Goal: Task Accomplishment & Management: Manage account settings

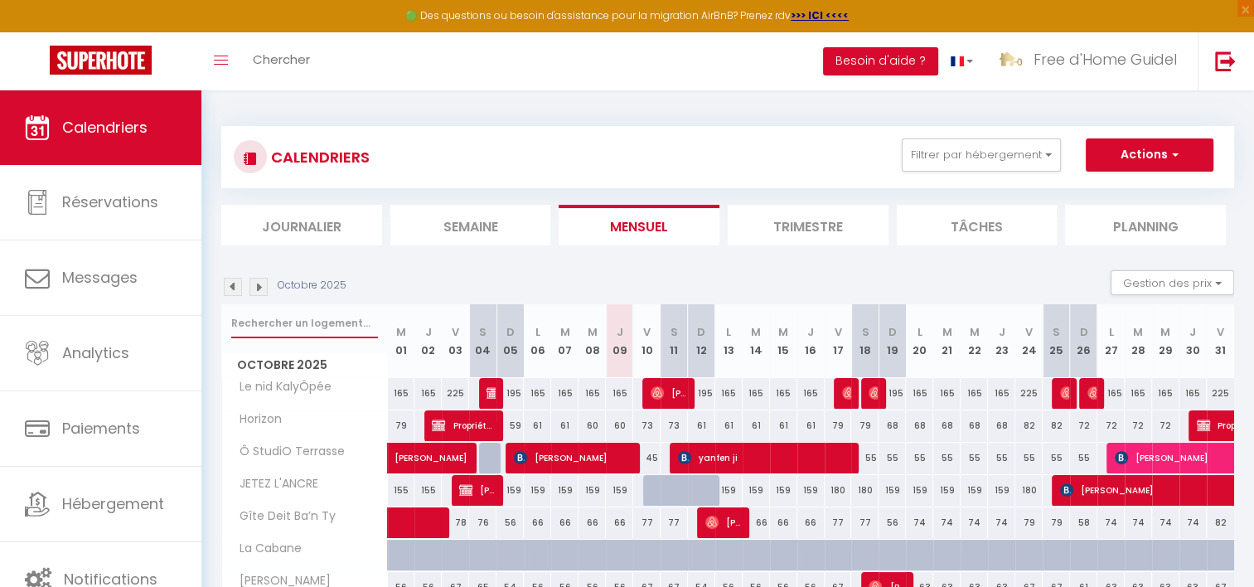
click at [314, 332] on input "text" at bounding box center [304, 323] width 147 height 30
click at [264, 286] on img at bounding box center [259, 287] width 18 height 18
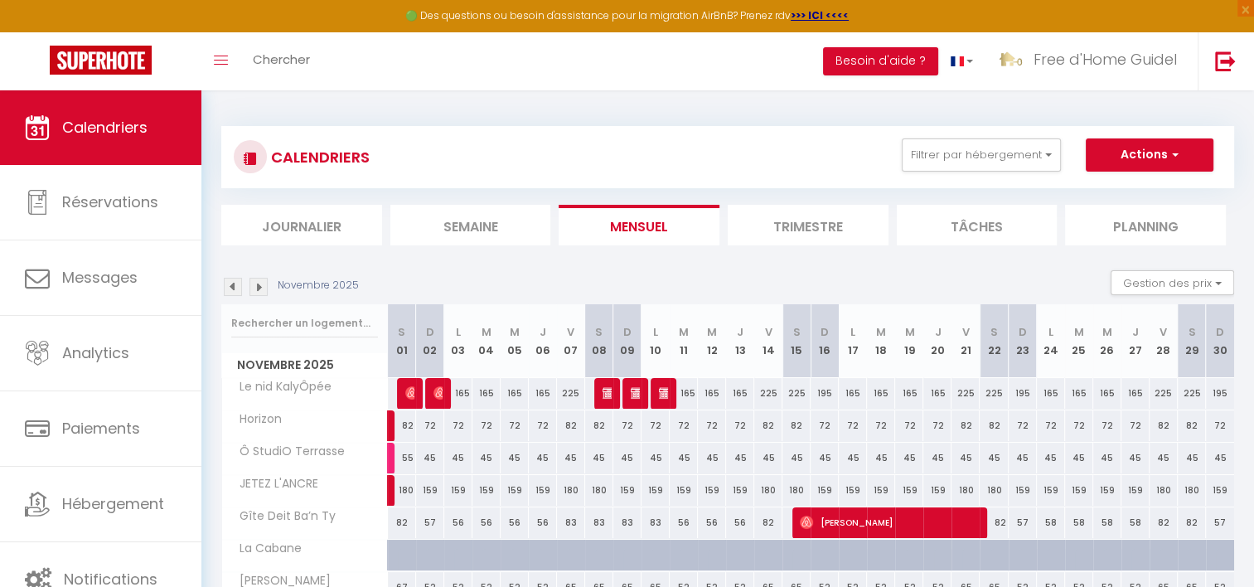
click at [264, 286] on img at bounding box center [259, 287] width 18 height 18
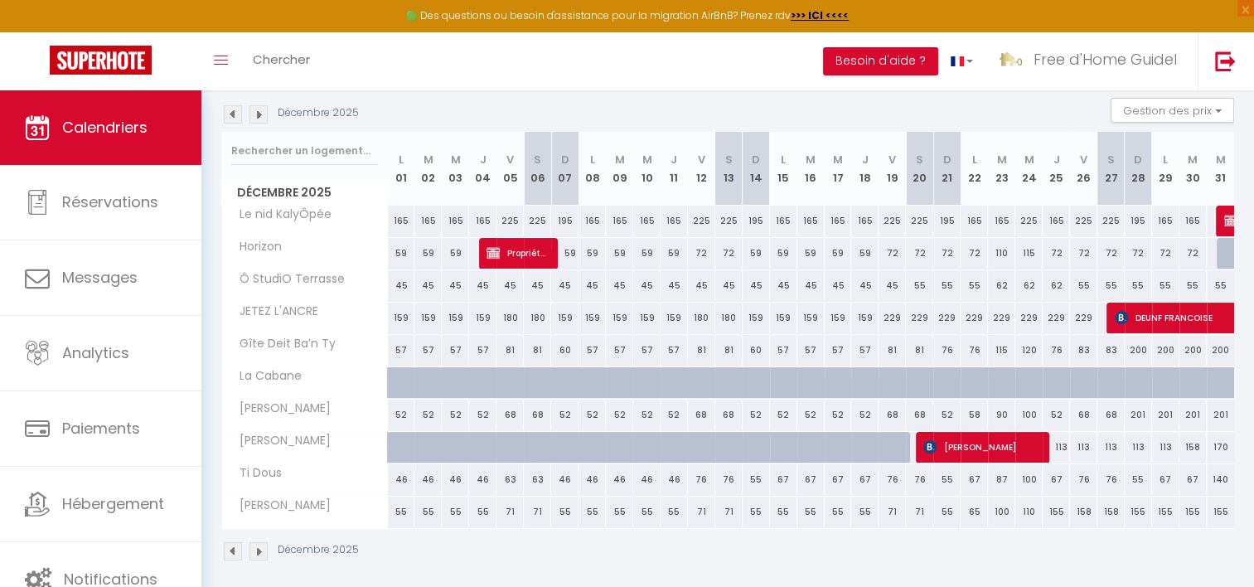
scroll to position [180, 0]
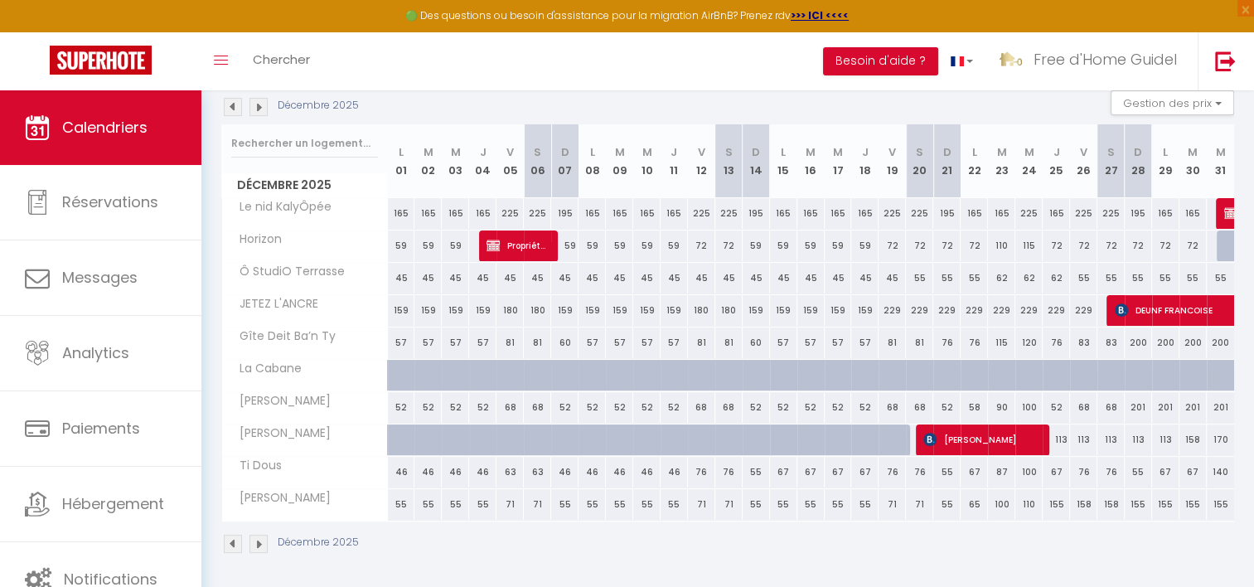
drag, startPoint x: 536, startPoint y: 168, endPoint x: 924, endPoint y: 163, distance: 388.9
click at [924, 163] on tr "Décembre 2025 L 01 M 02 M 03 J 04 V 05 S 06 D 07 L 08 M 09 M 10 J 11 V 12 S 13 …" at bounding box center [728, 161] width 1013 height 74
drag, startPoint x: 924, startPoint y: 163, endPoint x: 955, endPoint y: 163, distance: 30.7
click at [955, 163] on th "D 21" at bounding box center [947, 161] width 27 height 74
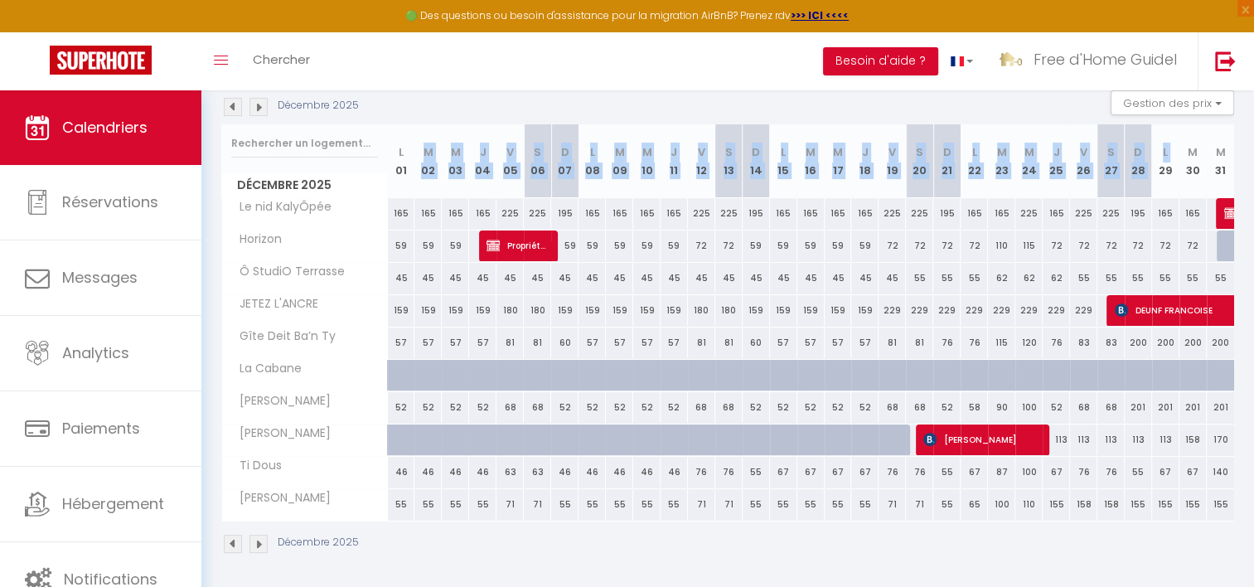
drag, startPoint x: 955, startPoint y: 163, endPoint x: 419, endPoint y: 135, distance: 537.1
click at [419, 135] on tr "Décembre 2025 L 01 M 02 M 03 J 04 V 05 S 06 D 07 L 08 M 09 M 10 J 11 V 12 S 13 …" at bounding box center [728, 161] width 1013 height 74
click at [419, 135] on th "M 02" at bounding box center [428, 161] width 27 height 74
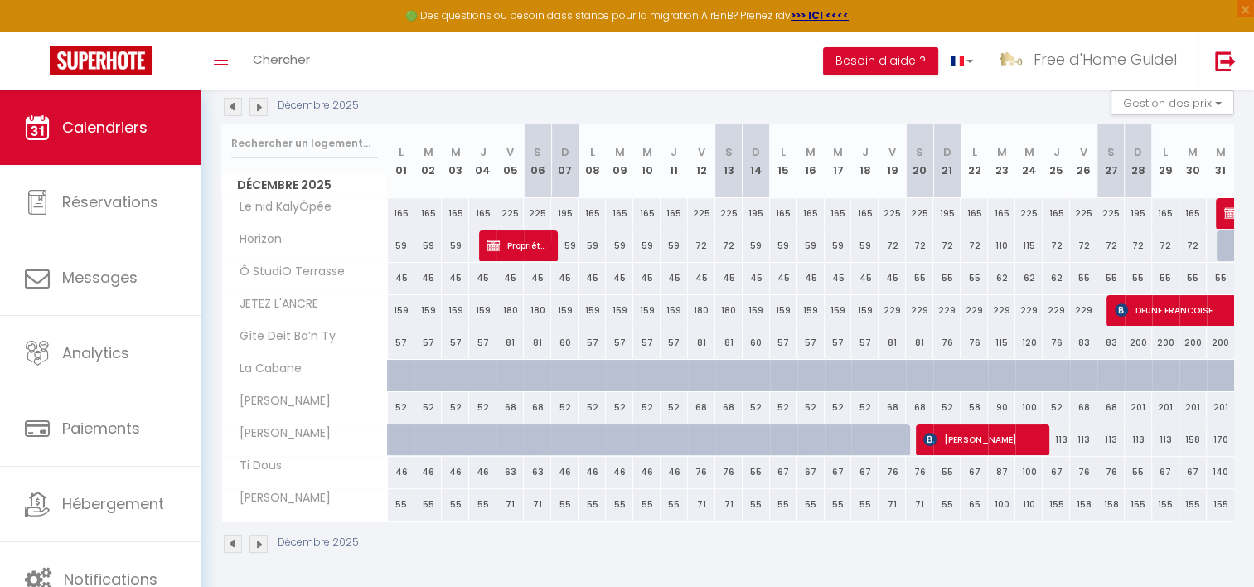
click at [399, 144] on abbr "L" at bounding box center [401, 152] width 5 height 16
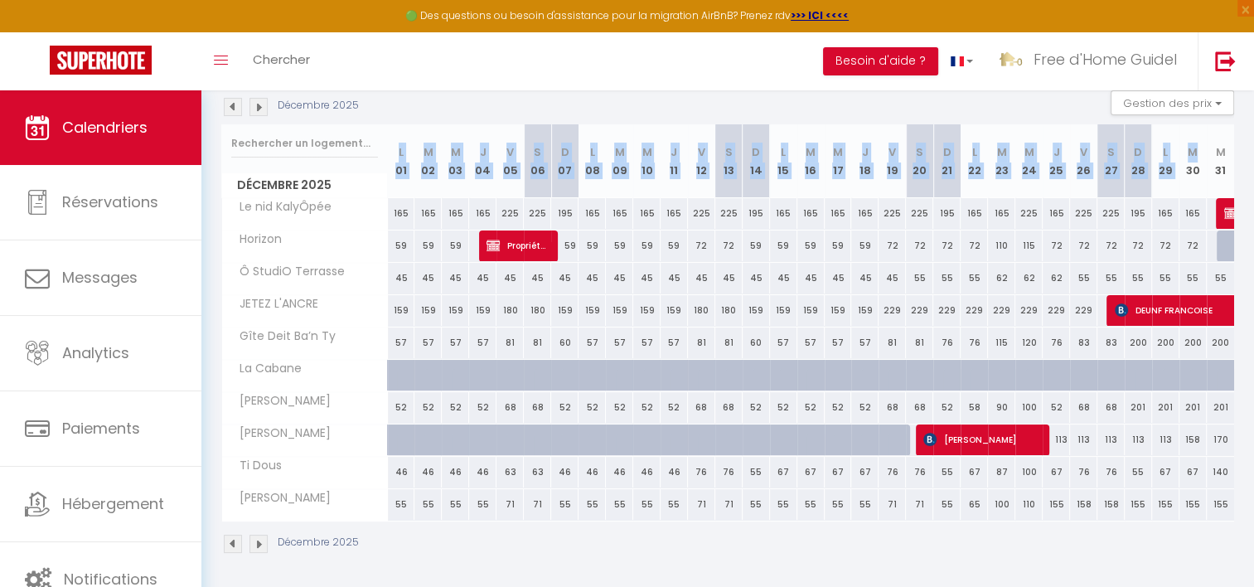
drag, startPoint x: 393, startPoint y: 143, endPoint x: 1196, endPoint y: 156, distance: 803.5
click at [1196, 156] on tr "Décembre 2025 L 01 M 02 M 03 J 04 V 05 S 06 D 07 L 08 M 09 M 10 J 11 V 12 S 13 …" at bounding box center [728, 161] width 1013 height 74
click at [1196, 156] on abbr "M" at bounding box center [1193, 152] width 10 height 16
click at [693, 181] on th "V 12" at bounding box center [701, 161] width 27 height 74
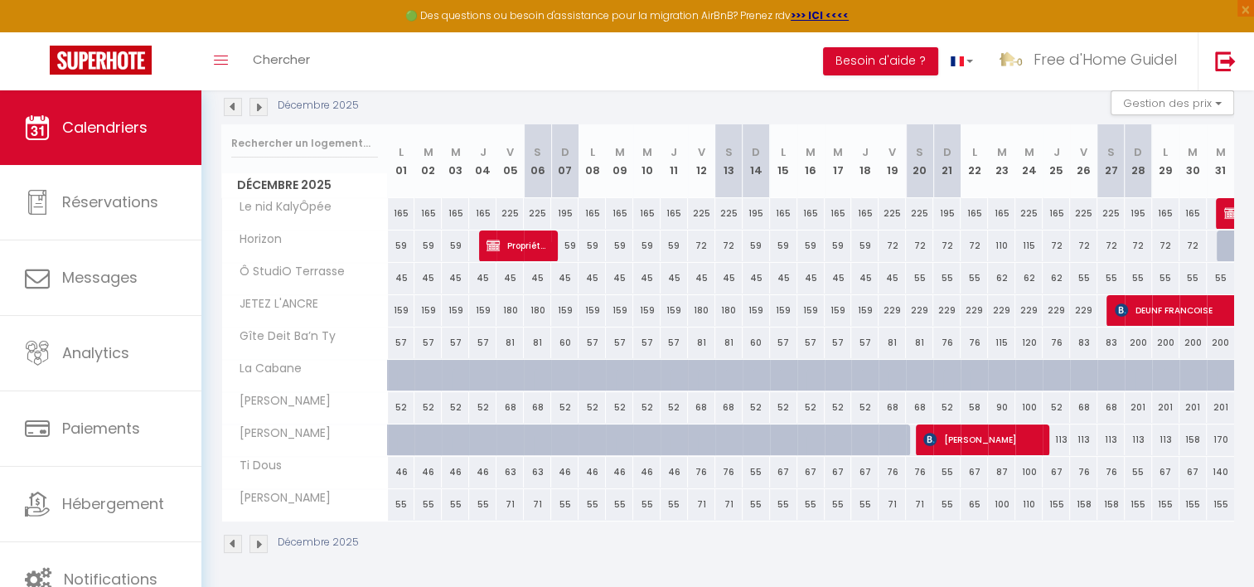
click at [237, 106] on img at bounding box center [233, 107] width 18 height 18
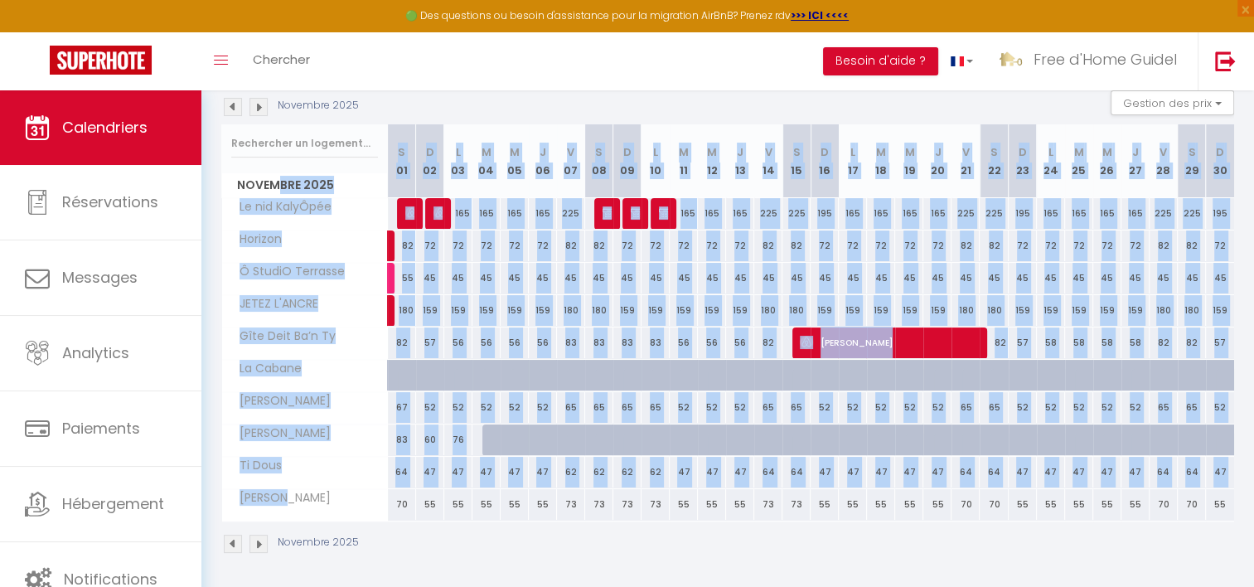
drag, startPoint x: 277, startPoint y: 179, endPoint x: 292, endPoint y: 490, distance: 311.3
click at [292, 490] on div "Novembre 2025 S 01 D 02 L 03 M 04 M 05 J 06 V 07 S 08 D 09 L 10 M 11 M 12 J 13 …" at bounding box center [727, 322] width 1013 height 397
click at [292, 490] on div "[PERSON_NAME]" at bounding box center [308, 498] width 166 height 18
click at [266, 459] on span "Ti Dous" at bounding box center [256, 466] width 62 height 18
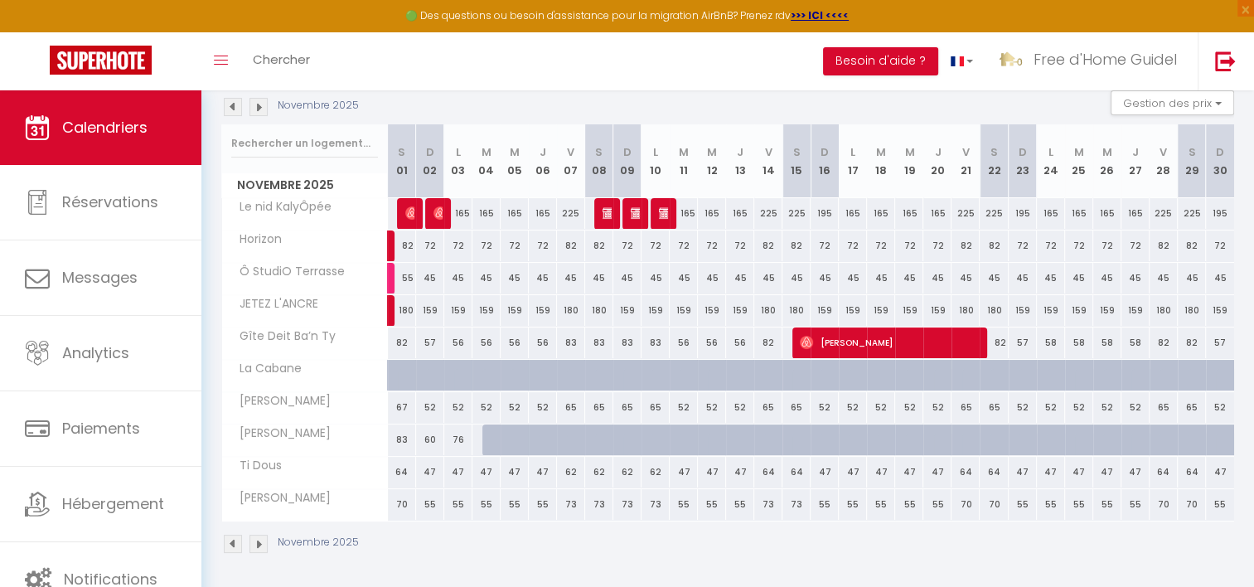
click at [230, 115] on img at bounding box center [233, 107] width 18 height 18
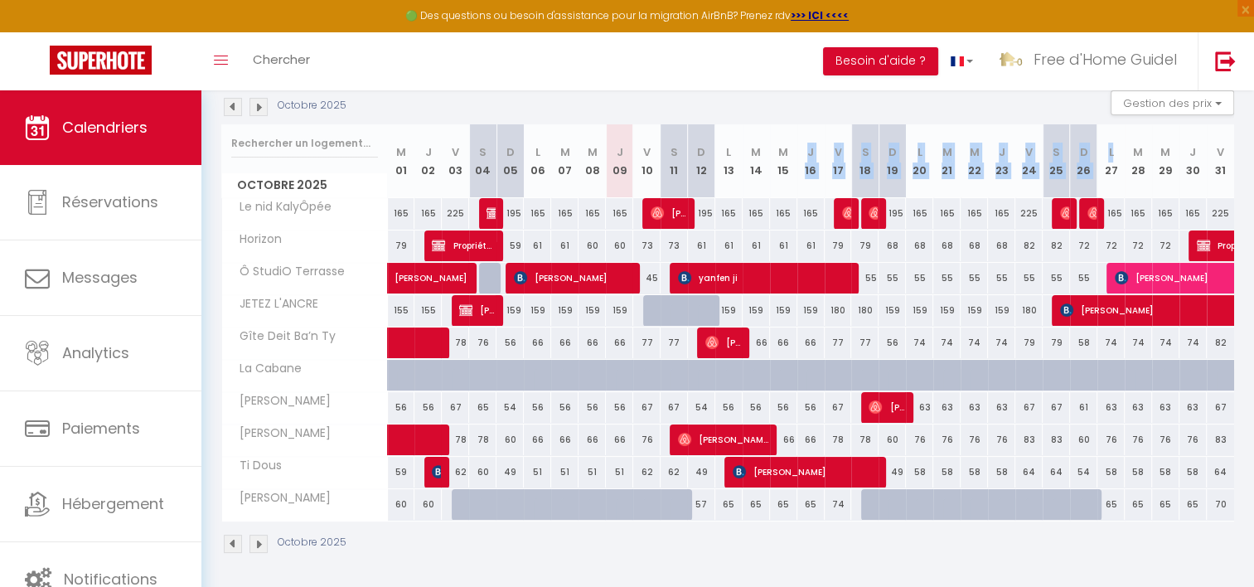
drag, startPoint x: 889, startPoint y: 145, endPoint x: 1125, endPoint y: 145, distance: 236.3
click at [1125, 145] on tr "Octobre 2025 M 01 J 02 V 03 S 04 D 05 L 06 M 07 M 08 J 09 V 10 S 11 D 12 L 13 M…" at bounding box center [728, 161] width 1013 height 74
click at [1133, 145] on th "M 28" at bounding box center [1138, 161] width 27 height 74
click at [725, 508] on div "65" at bounding box center [729, 504] width 27 height 31
type input "65"
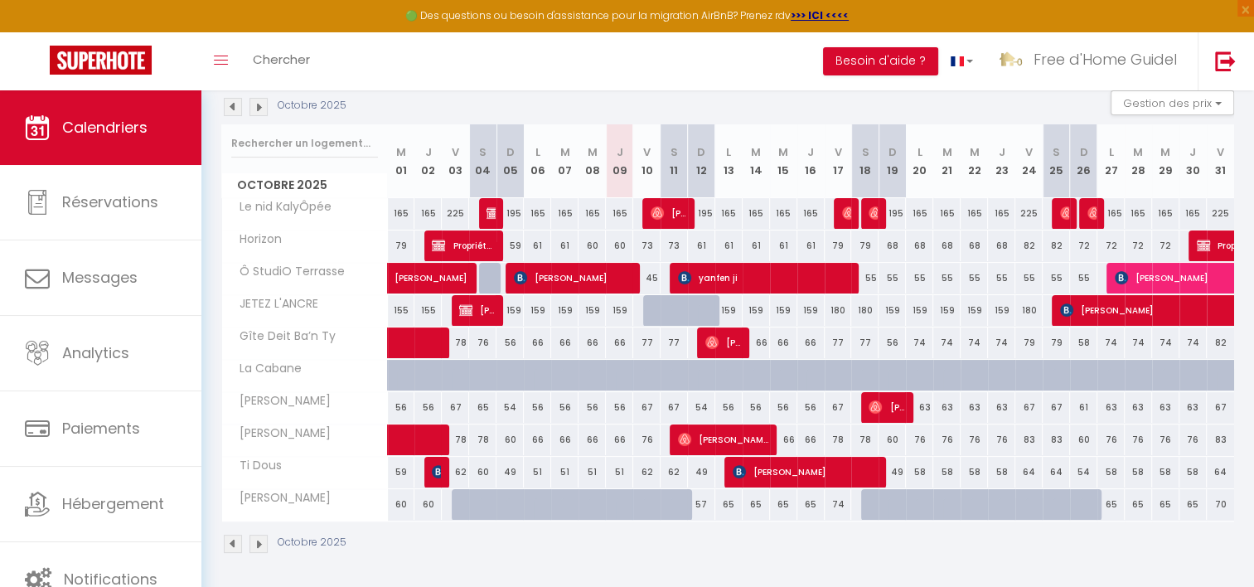
type input "Lun 13 Octobre 2025"
type input "[DATE] Octobre 2025"
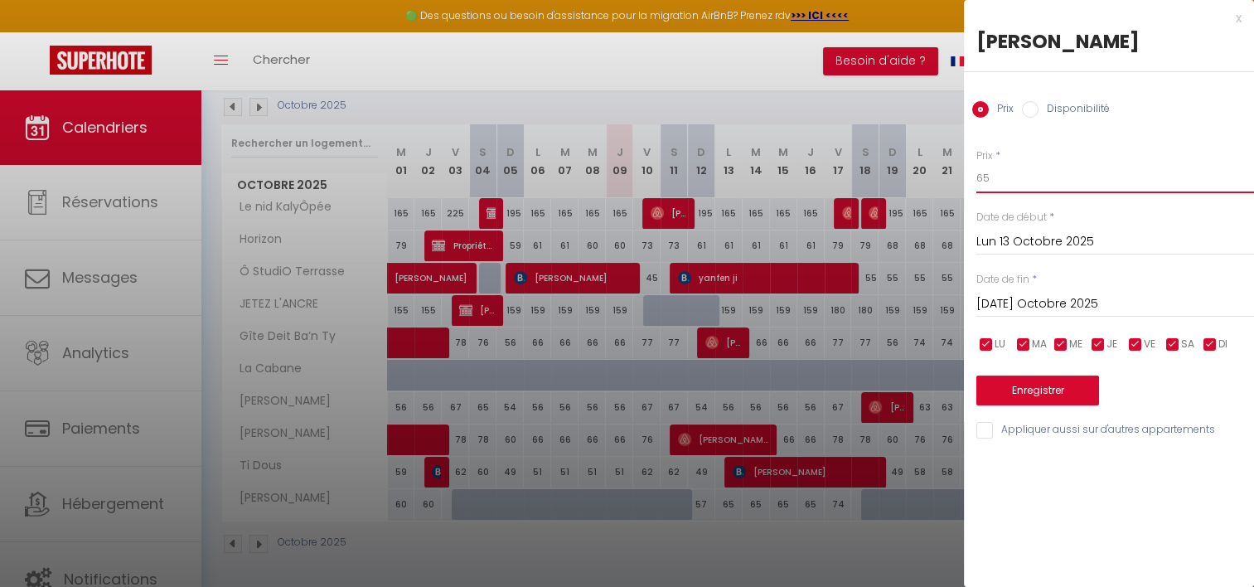
click at [1021, 169] on input "65" at bounding box center [1116, 178] width 278 height 30
type input "63"
click at [1030, 310] on input "[DATE] Octobre 2025" at bounding box center [1116, 305] width 278 height 22
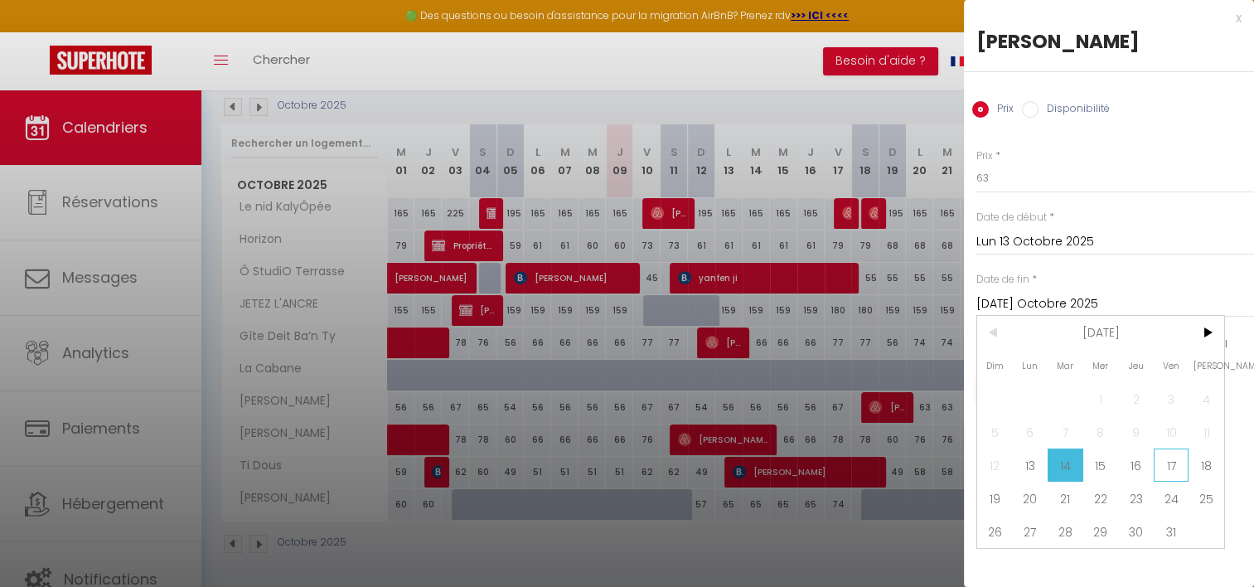
click at [1169, 467] on span "17" at bounding box center [1172, 465] width 36 height 33
type input "Ven 17 Octobre 2025"
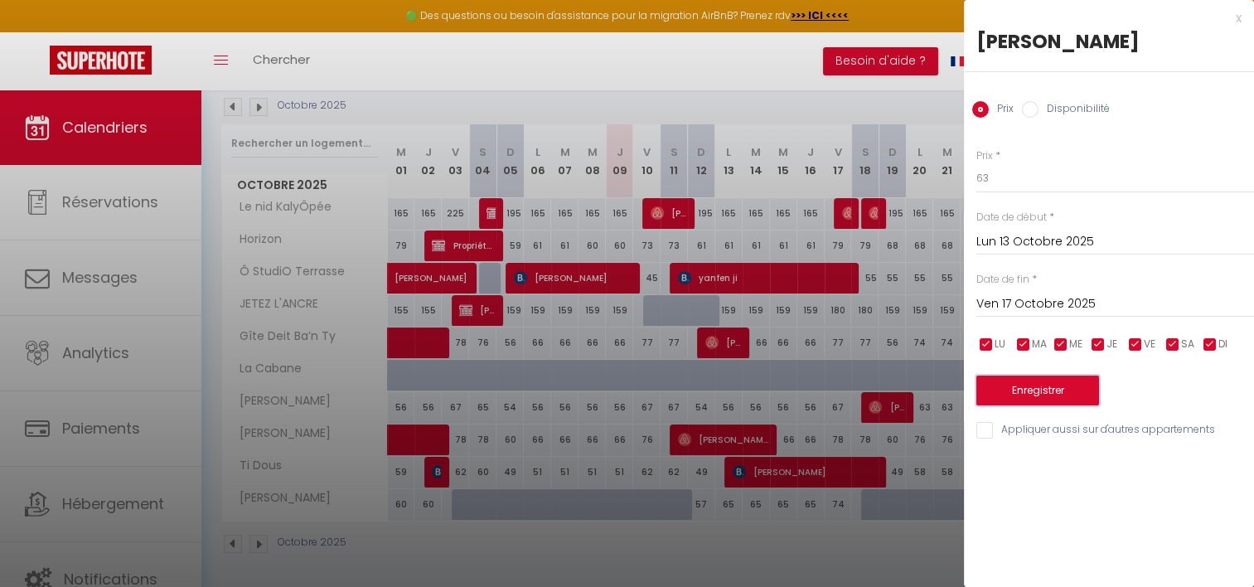
click at [1062, 400] on button "Enregistrer" at bounding box center [1038, 391] width 123 height 30
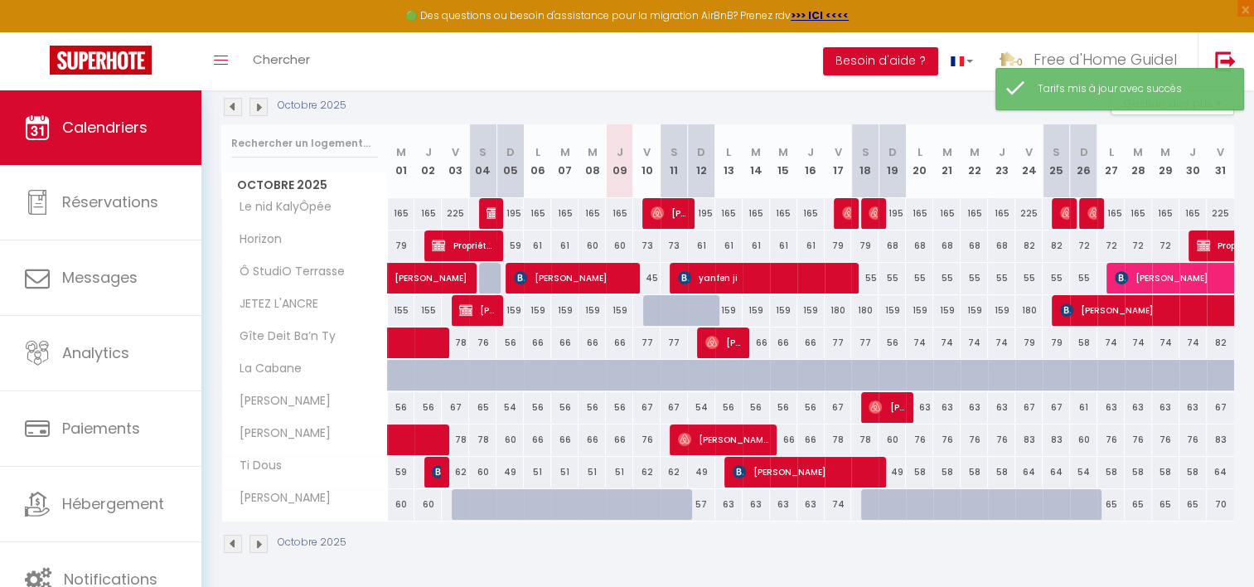
click at [838, 507] on div "74" at bounding box center [838, 504] width 27 height 31
type input "74"
type input "Ven 17 Octobre 2025"
type input "[PERSON_NAME] 18 Octobre 2025"
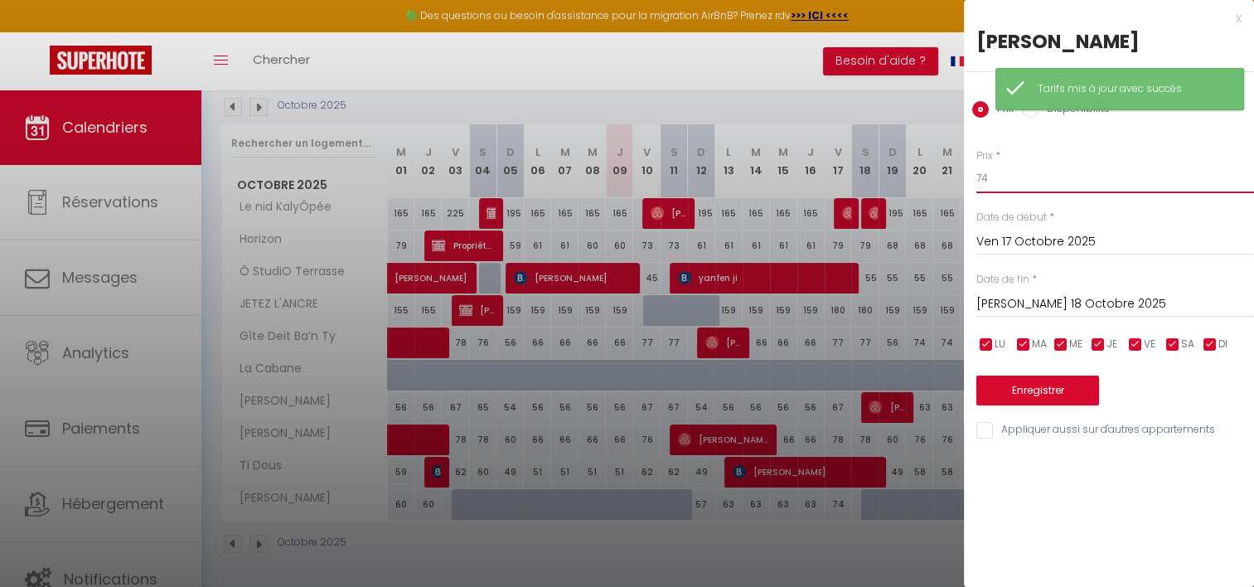
click at [1003, 184] on input "74" at bounding box center [1116, 178] width 278 height 30
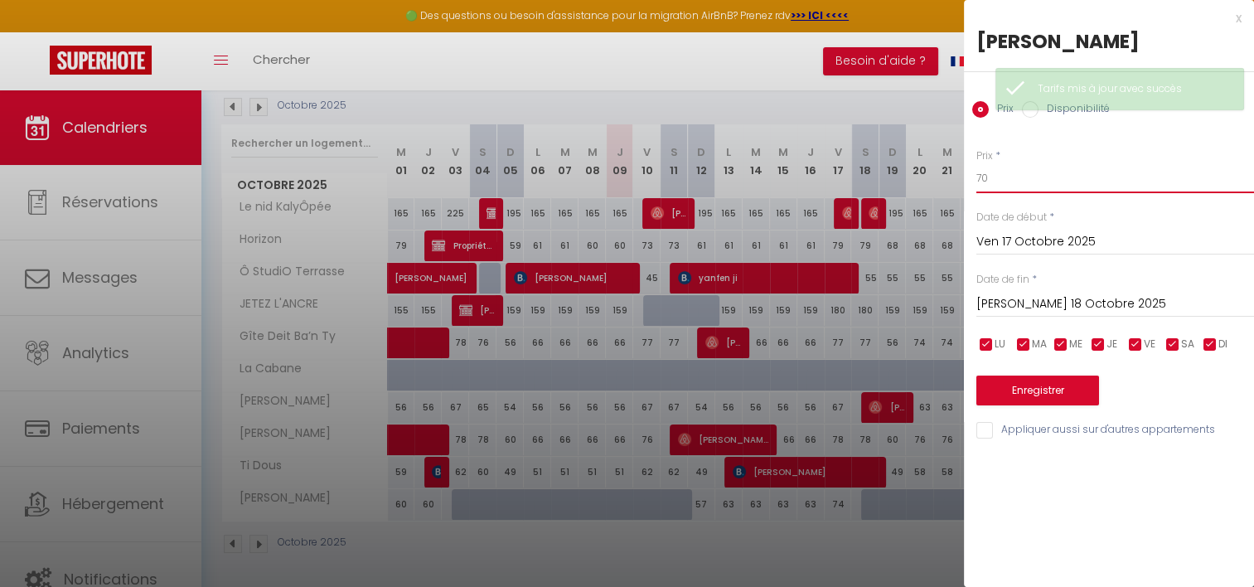
type input "70"
click at [1020, 399] on button "Enregistrer" at bounding box center [1038, 391] width 123 height 30
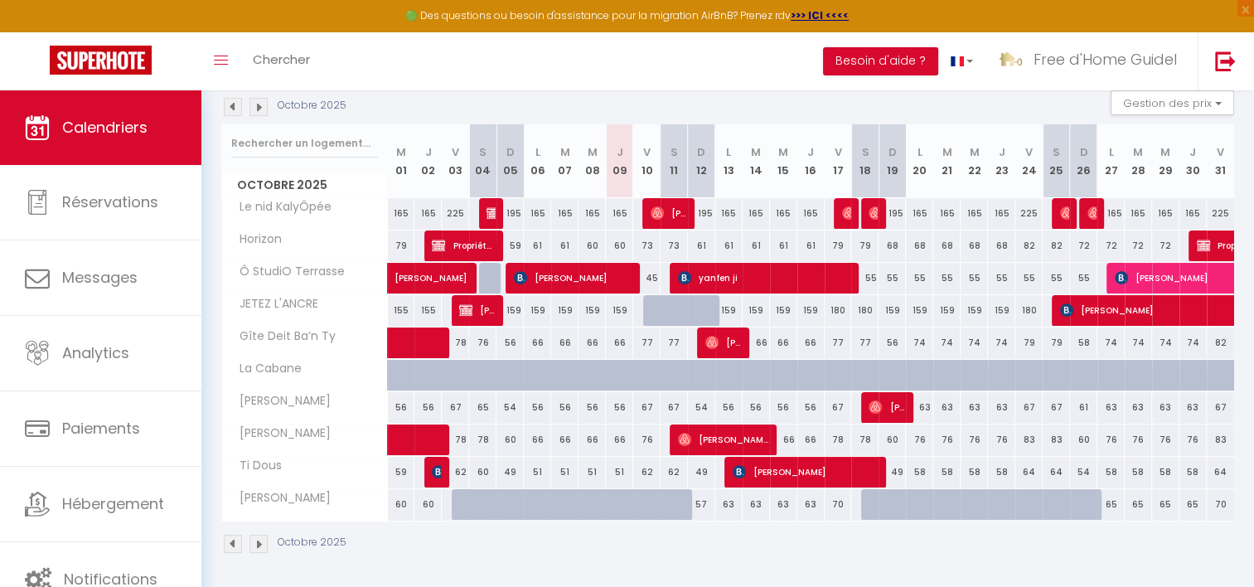
click at [643, 474] on div "62" at bounding box center [646, 472] width 27 height 31
type input "62"
type input "Ven 10 Octobre 2025"
type input "[PERSON_NAME] 11 Octobre 2025"
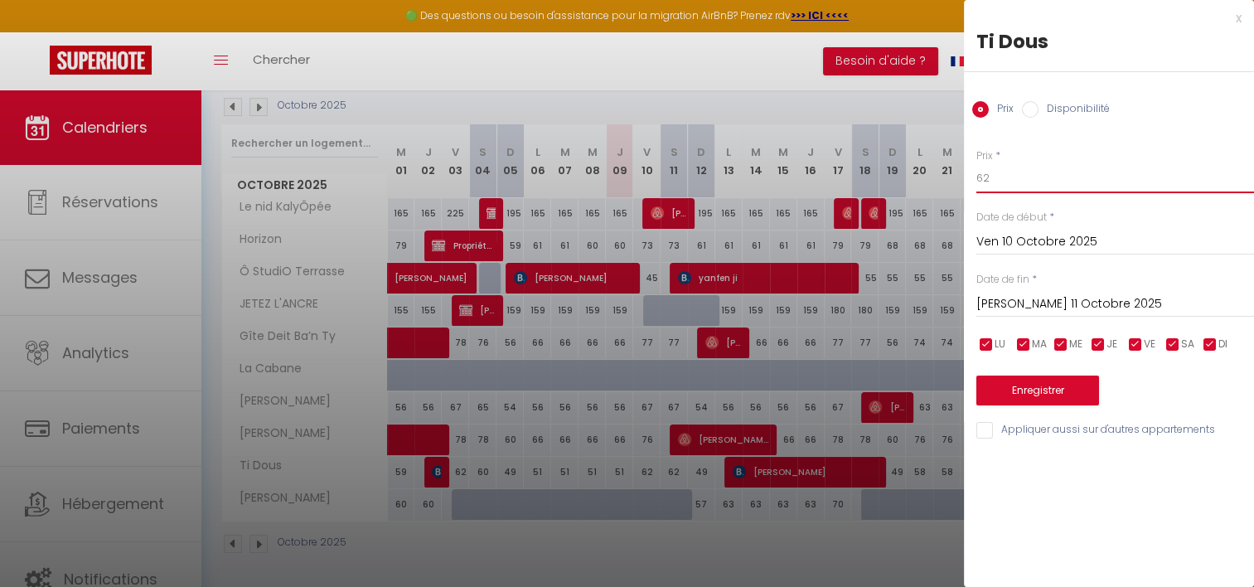
click at [992, 182] on input "62" at bounding box center [1116, 178] width 278 height 30
type input "60"
click at [996, 298] on input "[PERSON_NAME] 11 Octobre 2025" at bounding box center [1116, 305] width 278 height 22
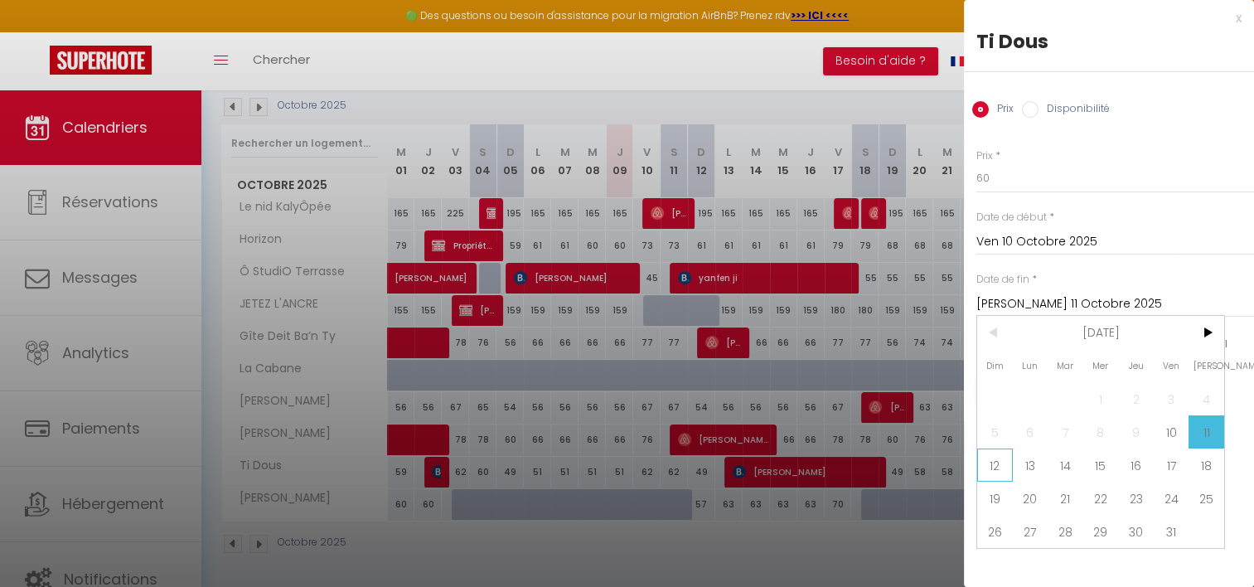
click at [1009, 474] on span "12" at bounding box center [996, 465] width 36 height 33
type input "Dim 12 Octobre 2025"
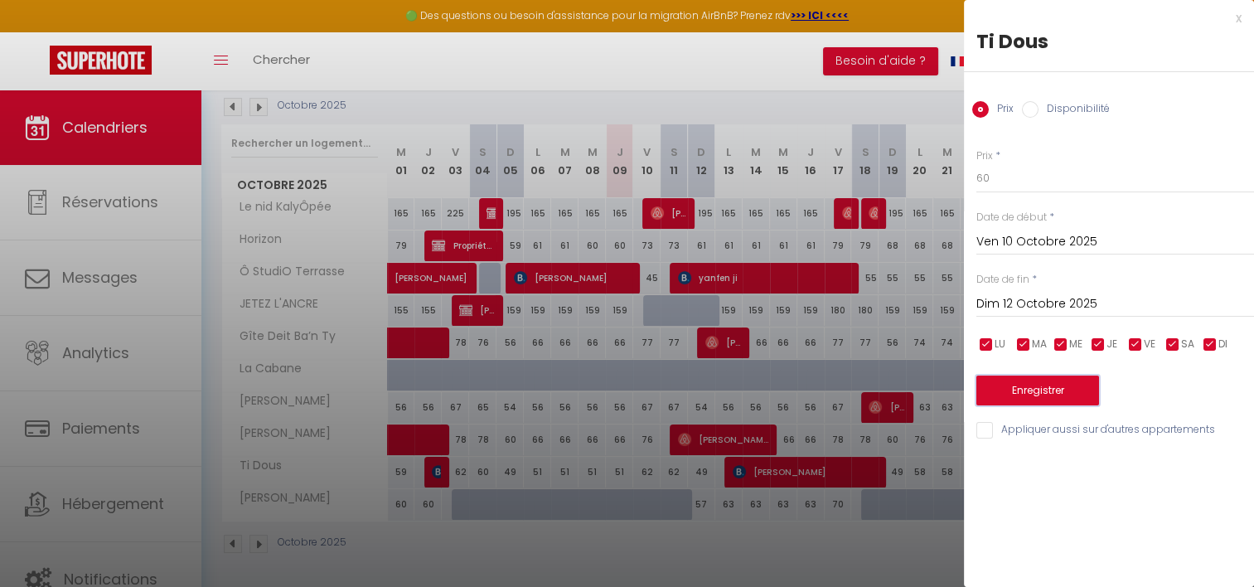
click at [1031, 390] on button "Enregistrer" at bounding box center [1038, 391] width 123 height 30
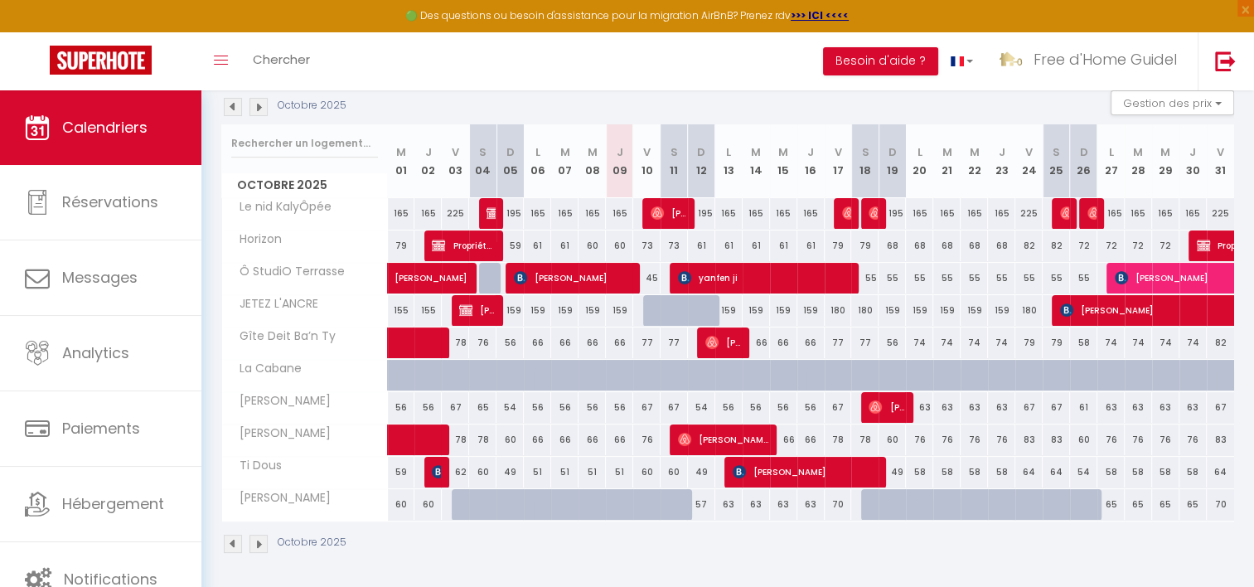
click at [647, 406] on div "67" at bounding box center [646, 407] width 27 height 31
type input "67"
type input "Ven 10 Octobre 2025"
type input "[PERSON_NAME] 11 Octobre 2025"
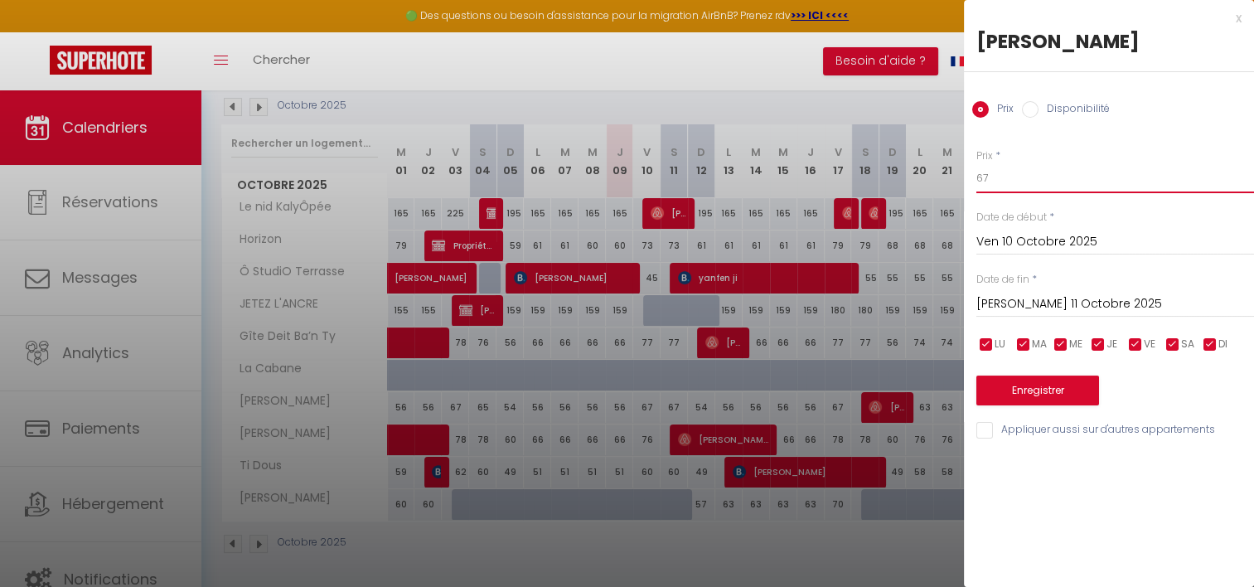
click at [992, 182] on input "67" at bounding box center [1116, 178] width 278 height 30
type input "64"
click at [1046, 306] on input "[PERSON_NAME] 11 Octobre 2025" at bounding box center [1116, 305] width 278 height 22
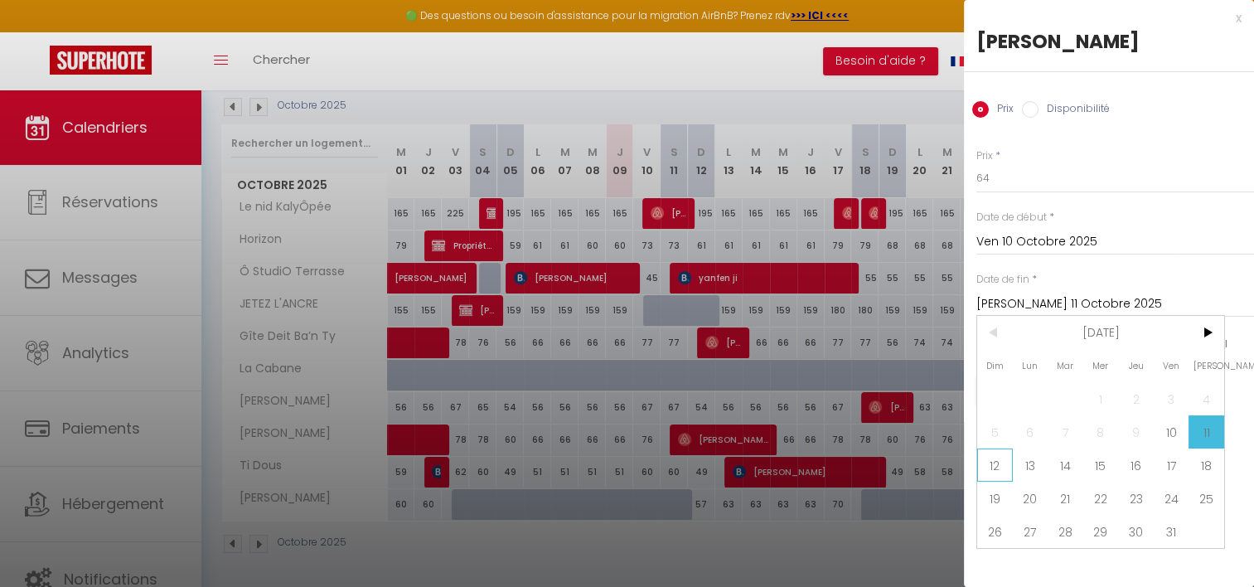
click at [996, 468] on span "12" at bounding box center [996, 465] width 36 height 33
type input "Dim 12 Octobre 2025"
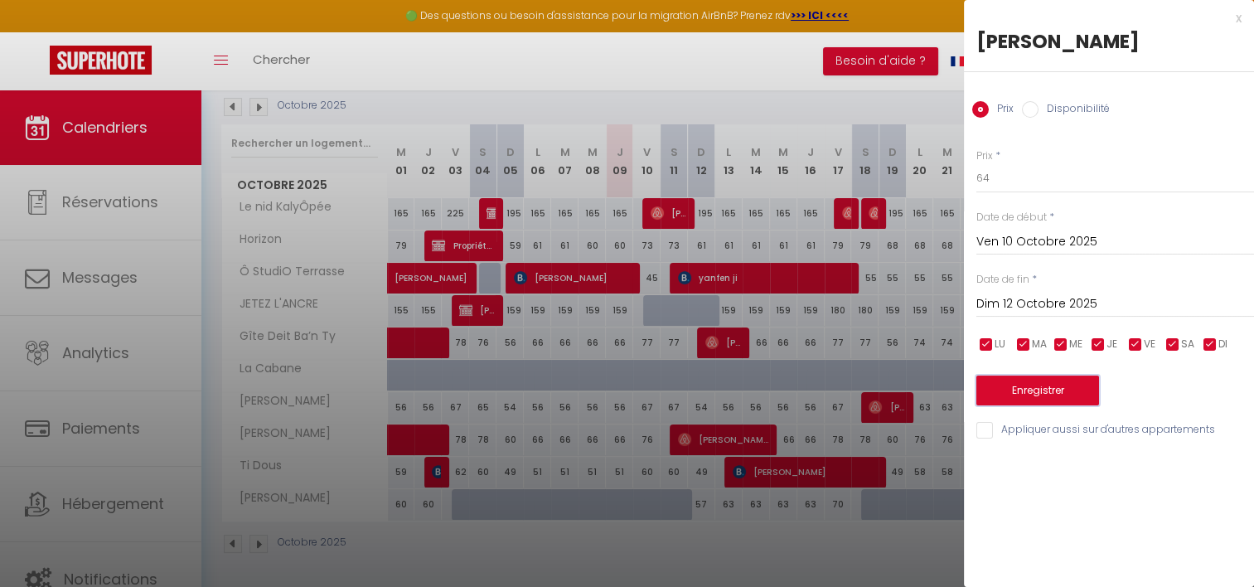
click at [1038, 391] on button "Enregistrer" at bounding box center [1038, 391] width 123 height 30
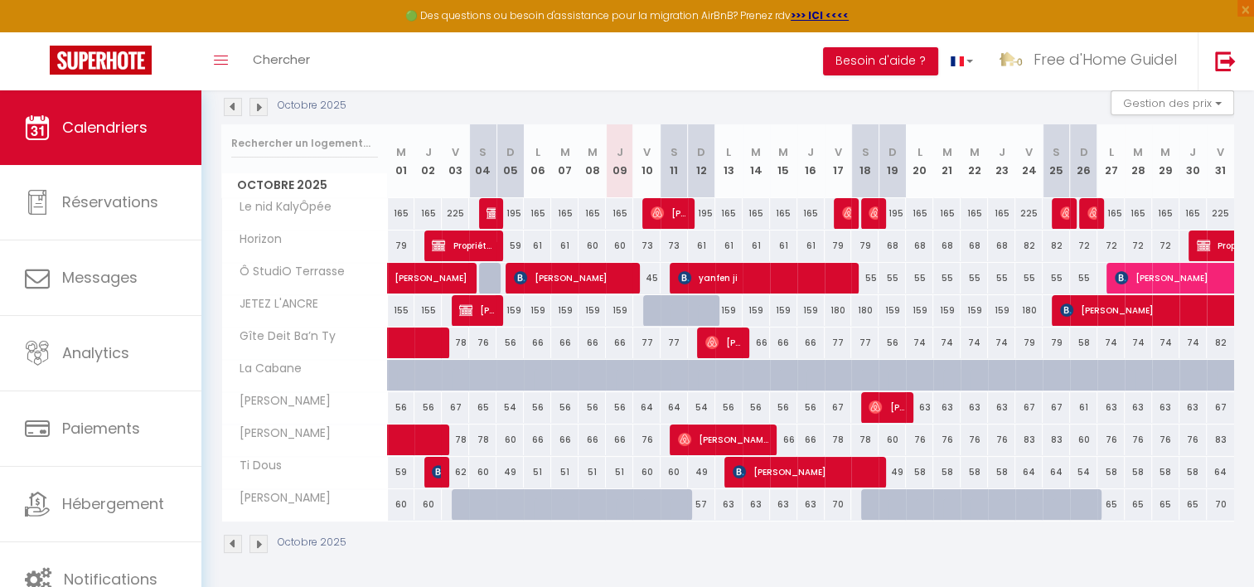
click at [619, 338] on div "66" at bounding box center [619, 343] width 27 height 31
type input "66"
type input "Jeu 09 Octobre 2025"
type input "Ven 10 Octobre 2025"
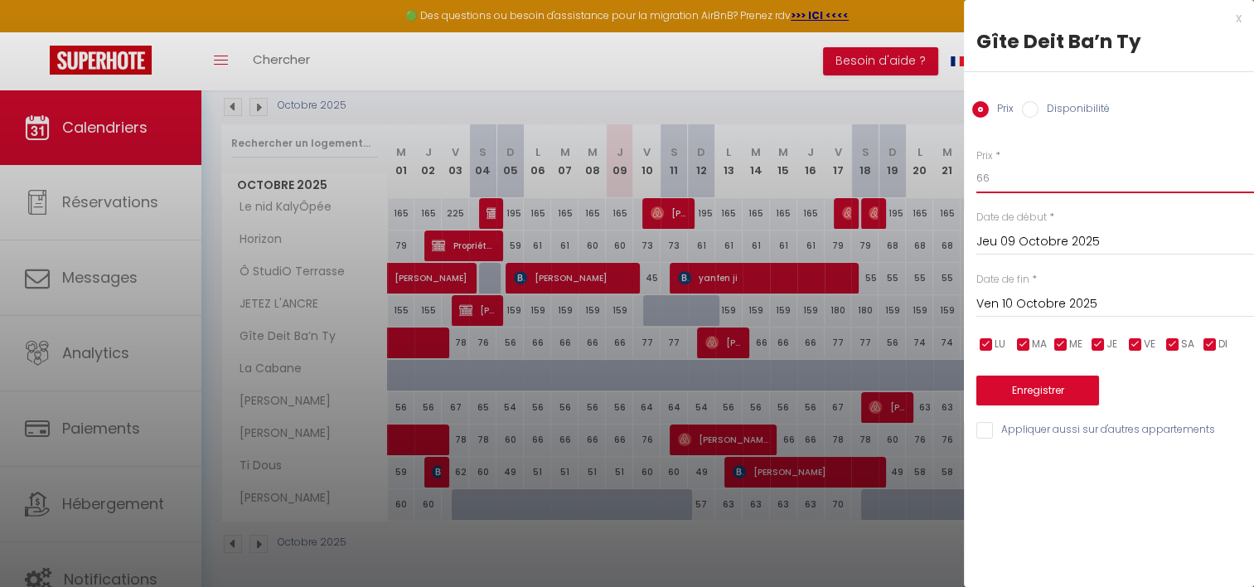
click at [1005, 181] on input "66" at bounding box center [1116, 178] width 278 height 30
type input "64"
click at [1068, 400] on button "Enregistrer" at bounding box center [1038, 391] width 123 height 30
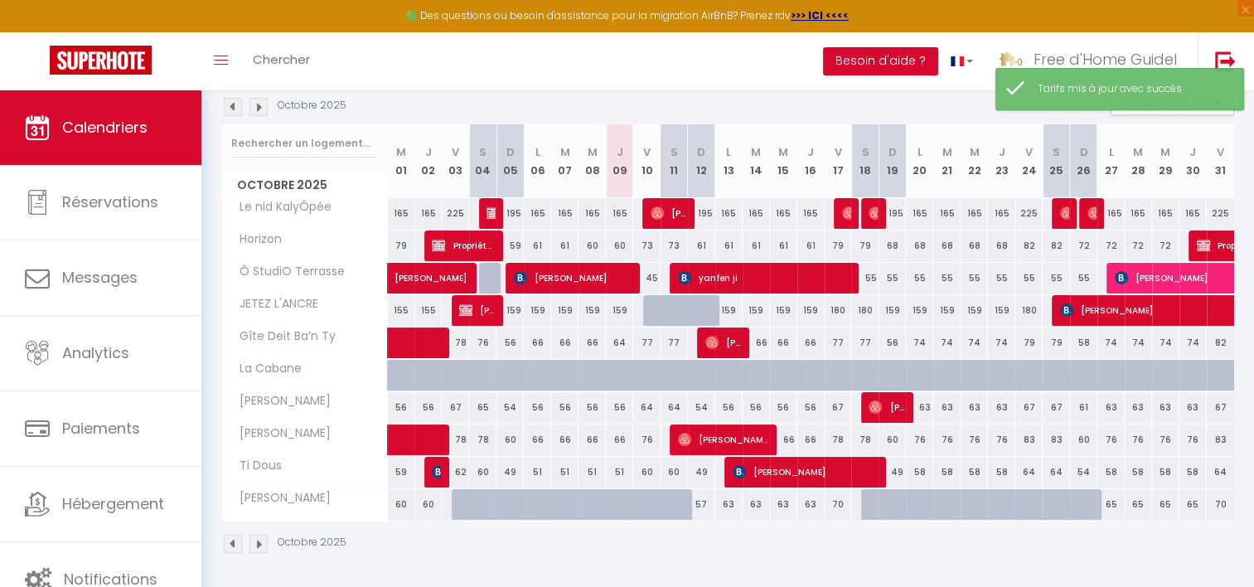
click at [648, 345] on div "77" at bounding box center [646, 343] width 27 height 31
type input "77"
type input "Ven 10 Octobre 2025"
type input "[PERSON_NAME] 11 Octobre 2025"
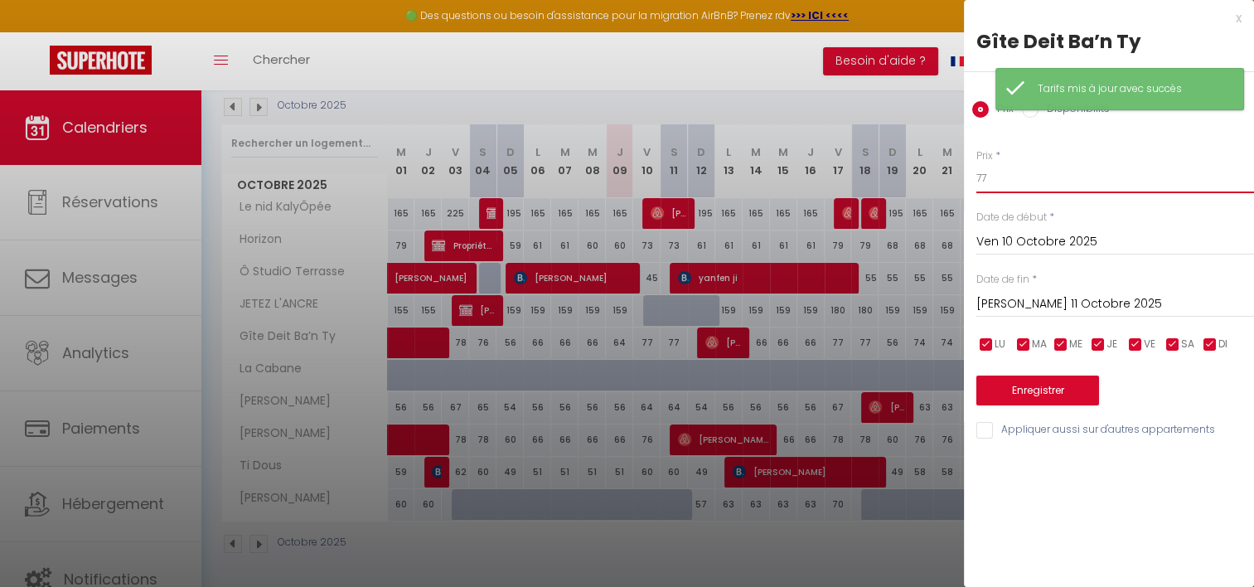
click at [1041, 176] on input "77" at bounding box center [1116, 178] width 278 height 30
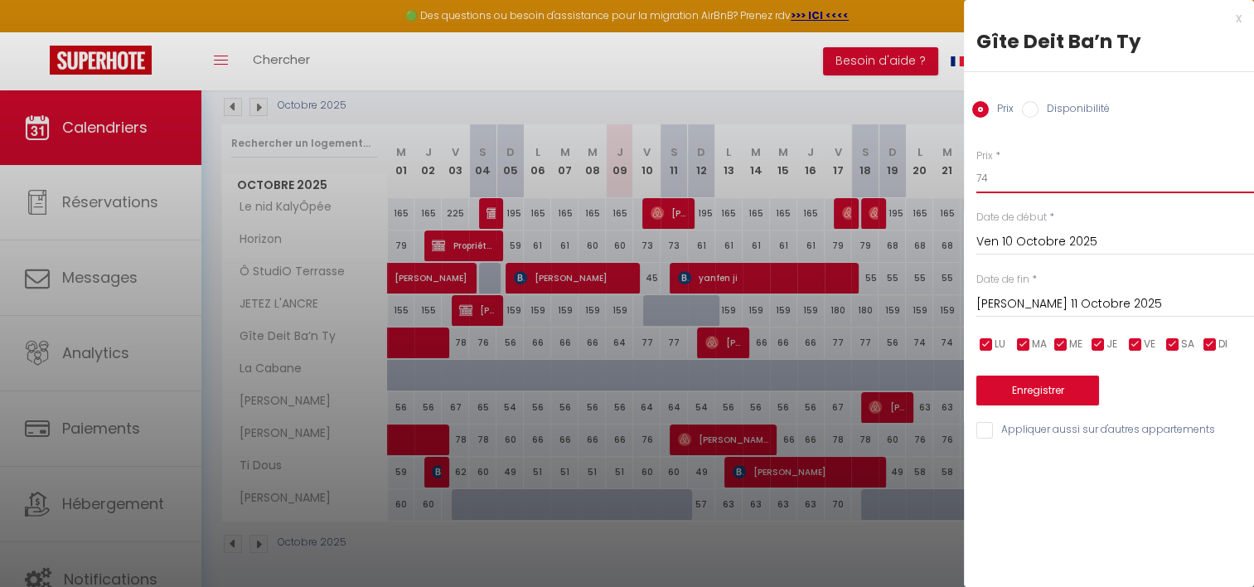
type input "74"
click at [1054, 308] on input "[PERSON_NAME] 11 Octobre 2025" at bounding box center [1116, 305] width 278 height 22
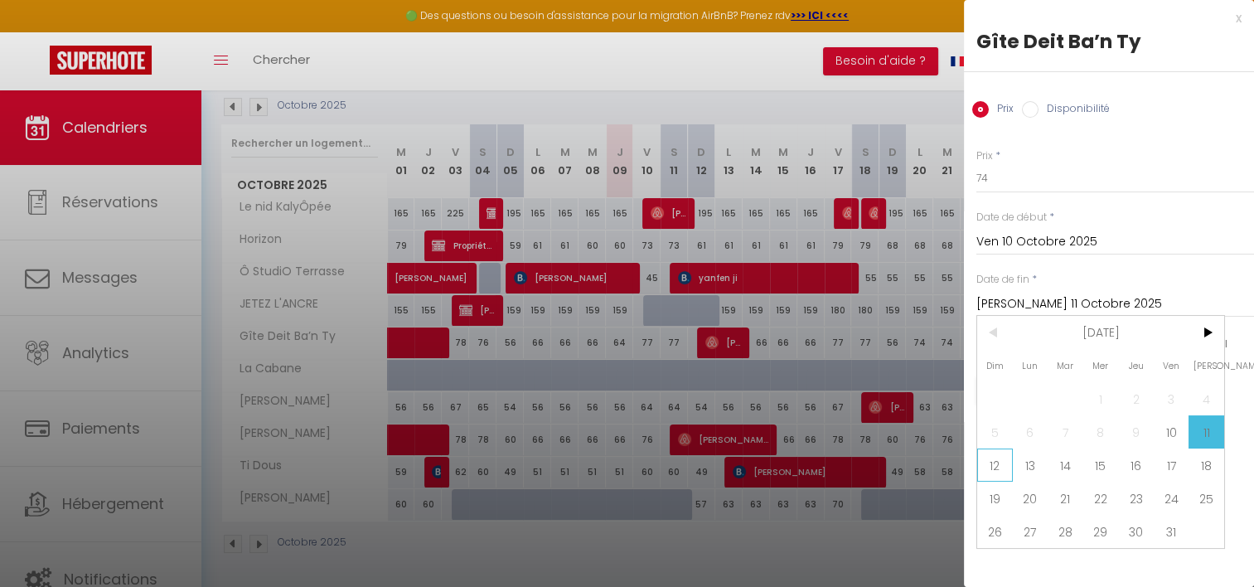
click at [1003, 469] on span "12" at bounding box center [996, 465] width 36 height 33
type input "Dim 12 Octobre 2025"
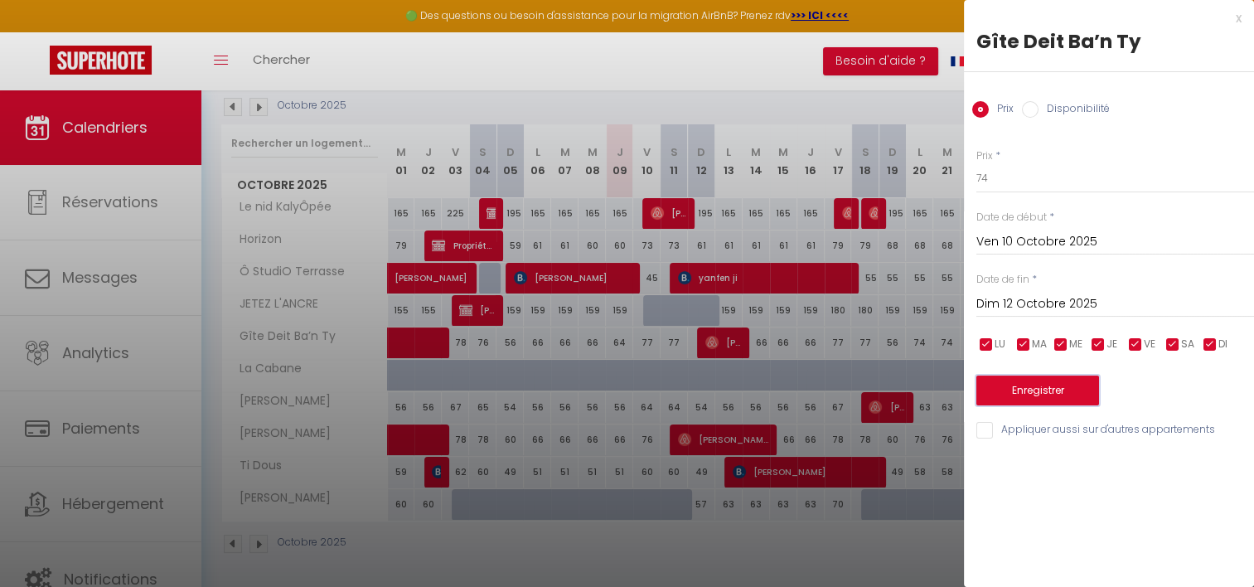
click at [1040, 395] on button "Enregistrer" at bounding box center [1038, 391] width 123 height 30
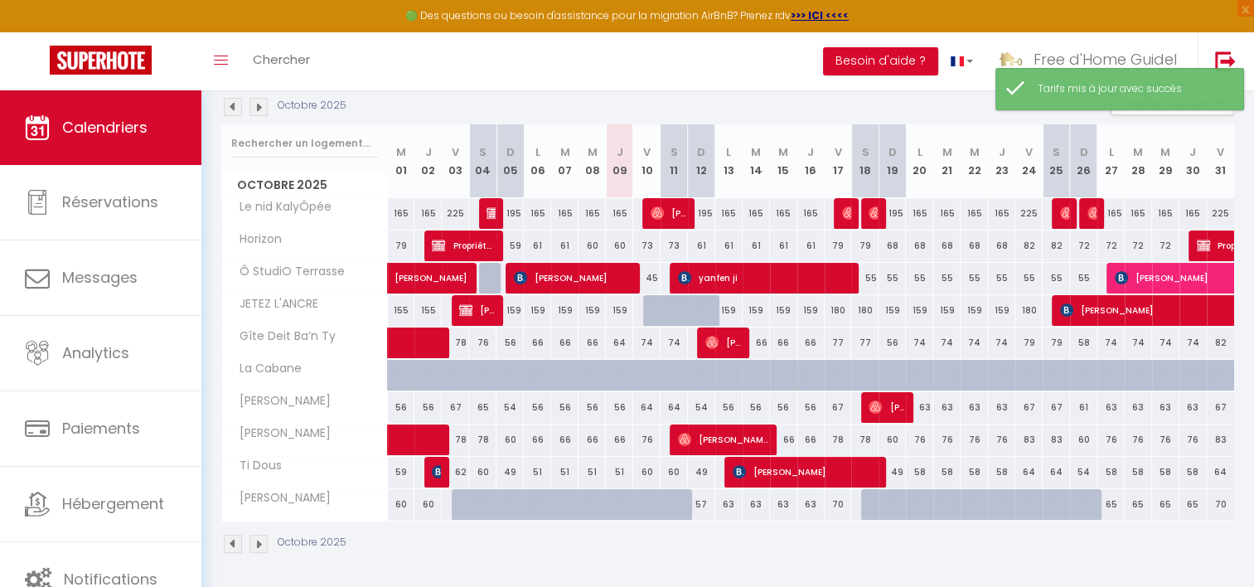
click at [834, 343] on div "77" at bounding box center [838, 343] width 27 height 31
type input "77"
type input "Ven 17 Octobre 2025"
type input "[PERSON_NAME] 18 Octobre 2025"
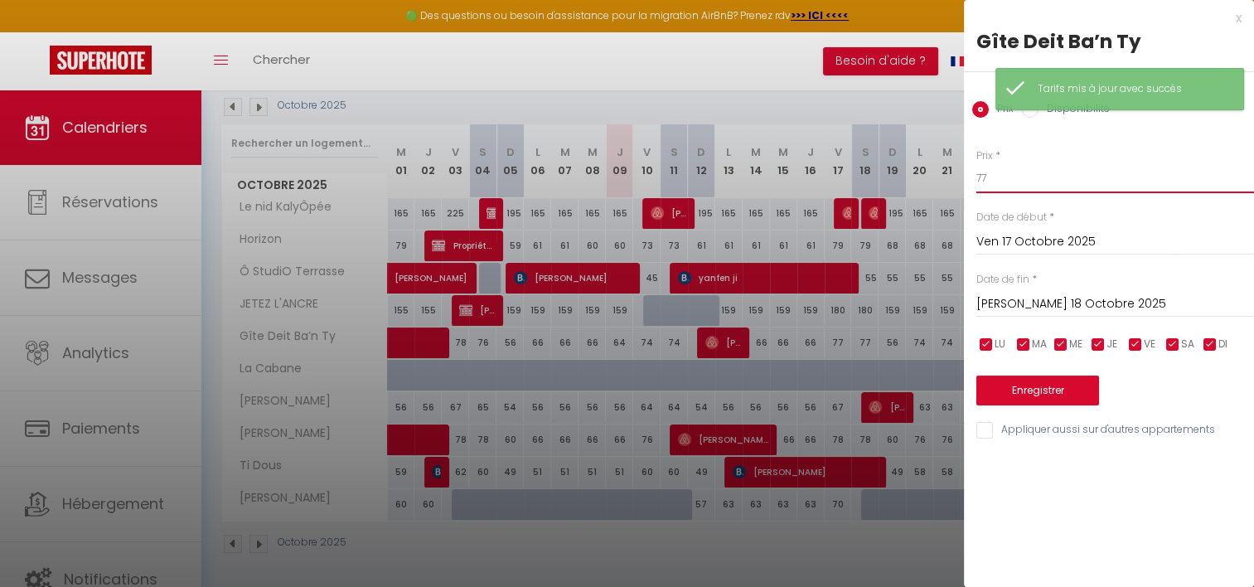
click at [1002, 169] on input "77" at bounding box center [1116, 178] width 278 height 30
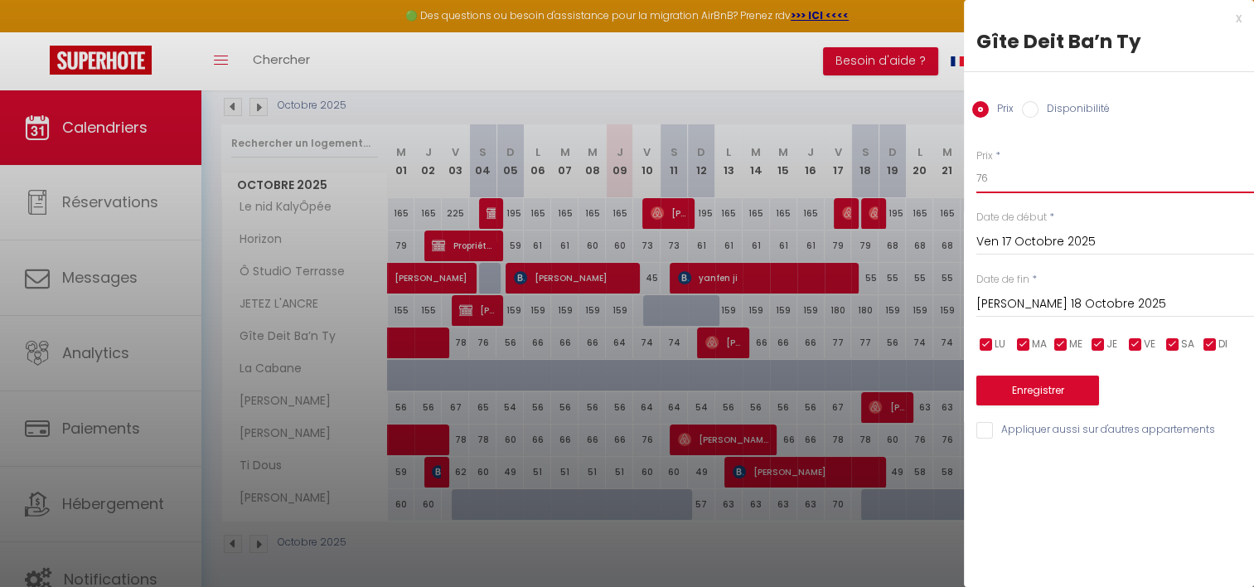
type input "76"
click at [1007, 290] on div "[PERSON_NAME] 18 Octobre 2025 < [DATE] > Dim Lun Mar Mer Jeu Ven Sam 1 2 3 4 5 …" at bounding box center [1116, 303] width 278 height 30
click at [1011, 305] on input "[PERSON_NAME] 18 Octobre 2025" at bounding box center [1116, 305] width 278 height 22
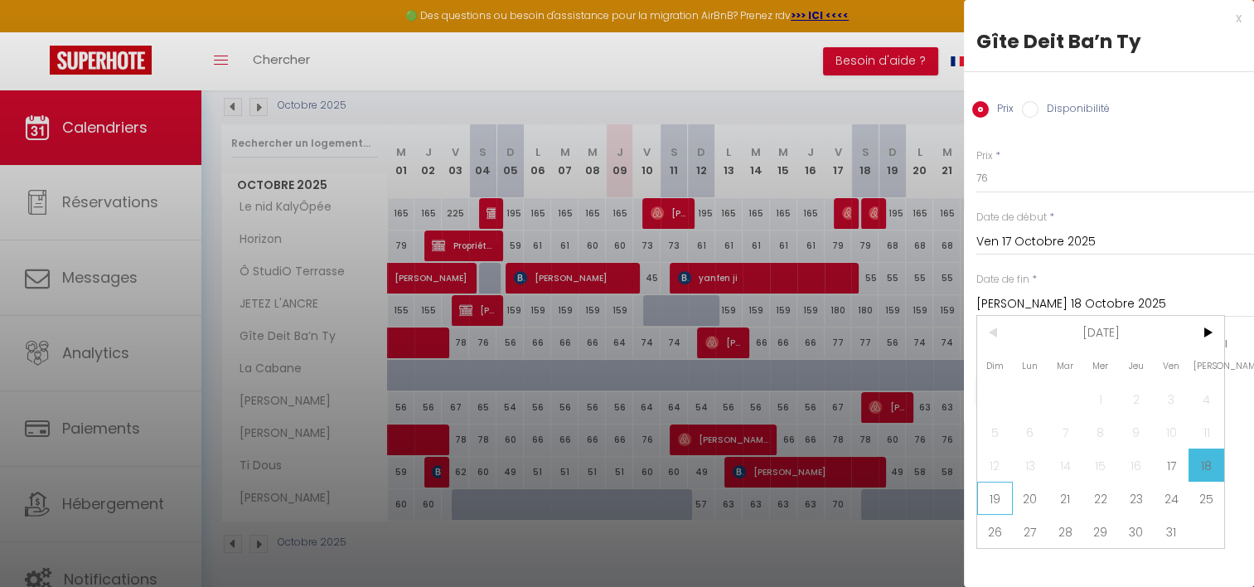
click at [998, 489] on span "19" at bounding box center [996, 498] width 36 height 33
type input "Dim 19 Octobre 2025"
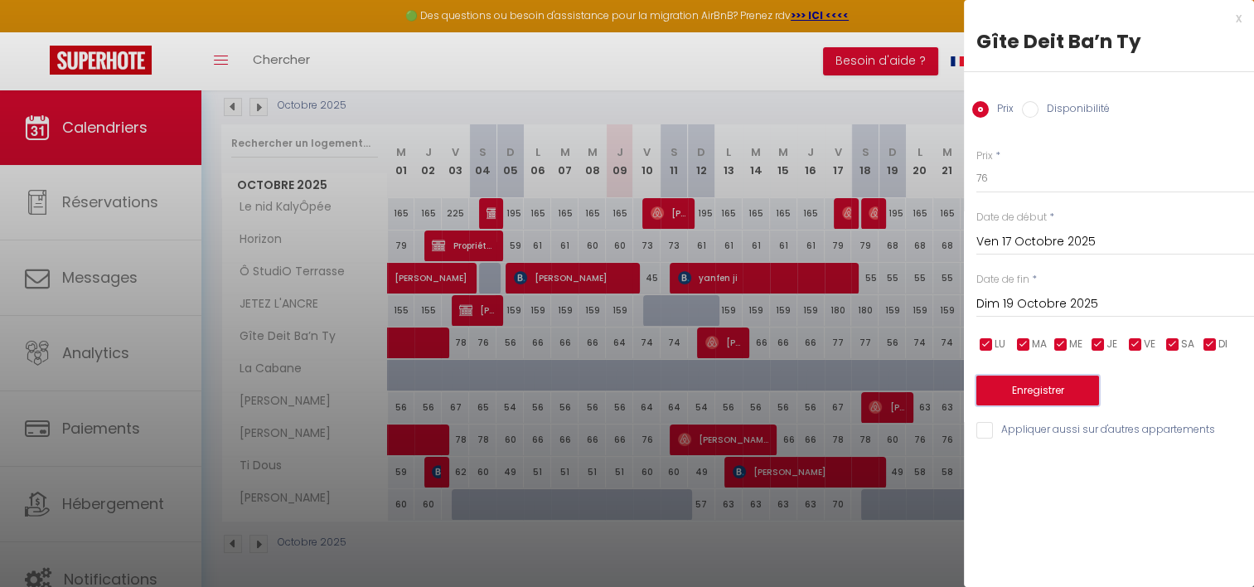
click at [1022, 386] on button "Enregistrer" at bounding box center [1038, 391] width 123 height 30
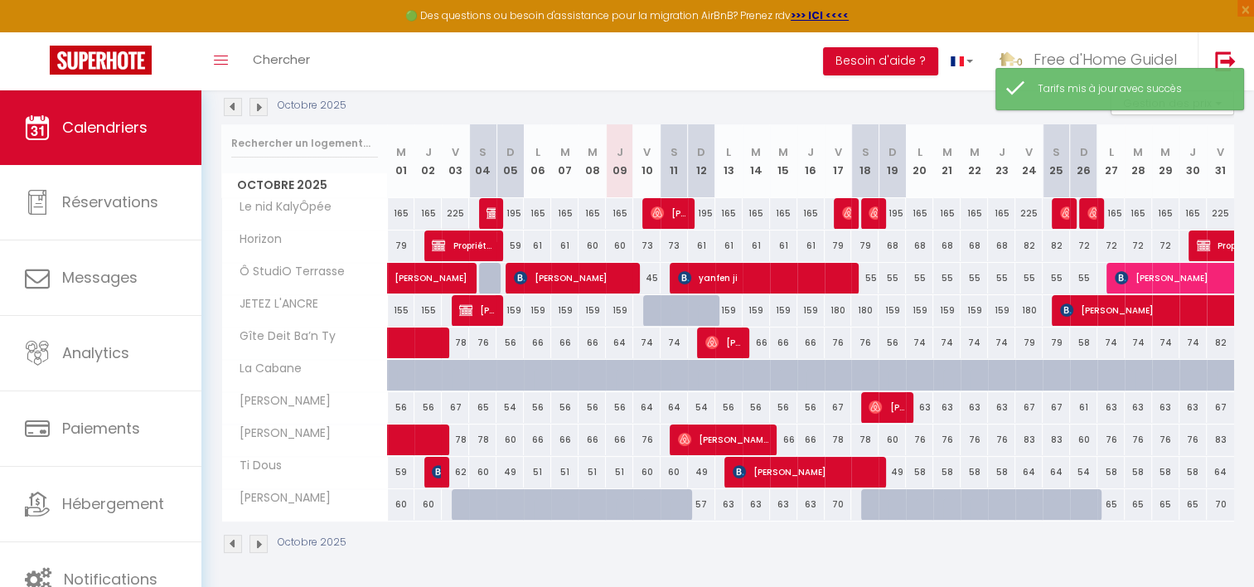
click at [764, 336] on div "66" at bounding box center [756, 343] width 27 height 31
type input "66"
type input "[DATE] Octobre 2025"
type input "Mer 15 Octobre 2025"
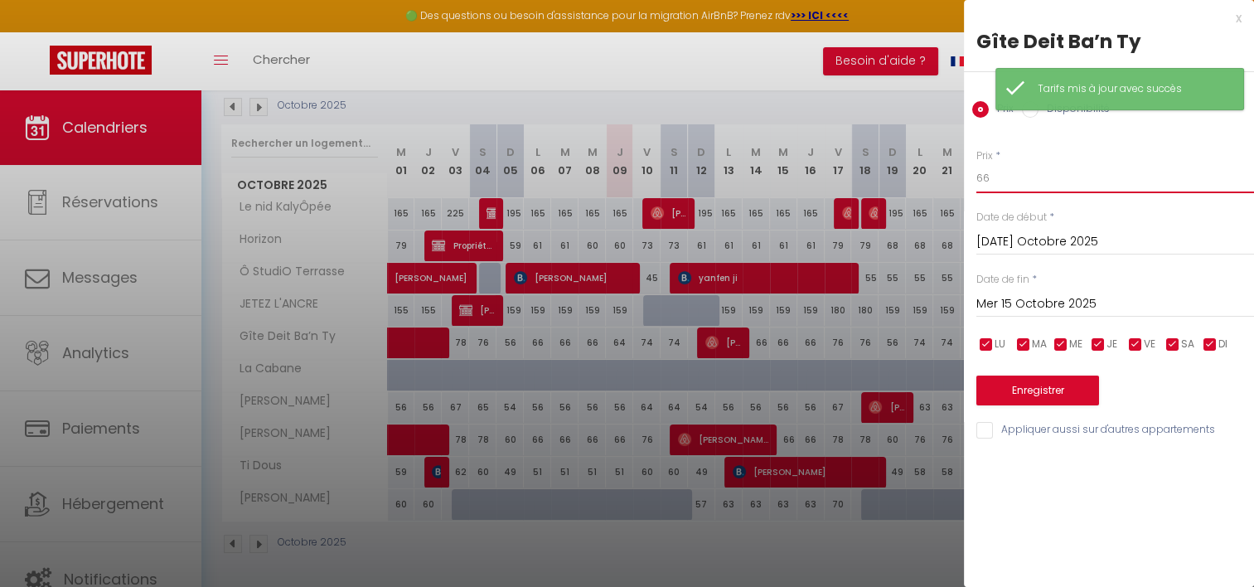
click at [1018, 180] on input "66" at bounding box center [1116, 178] width 278 height 30
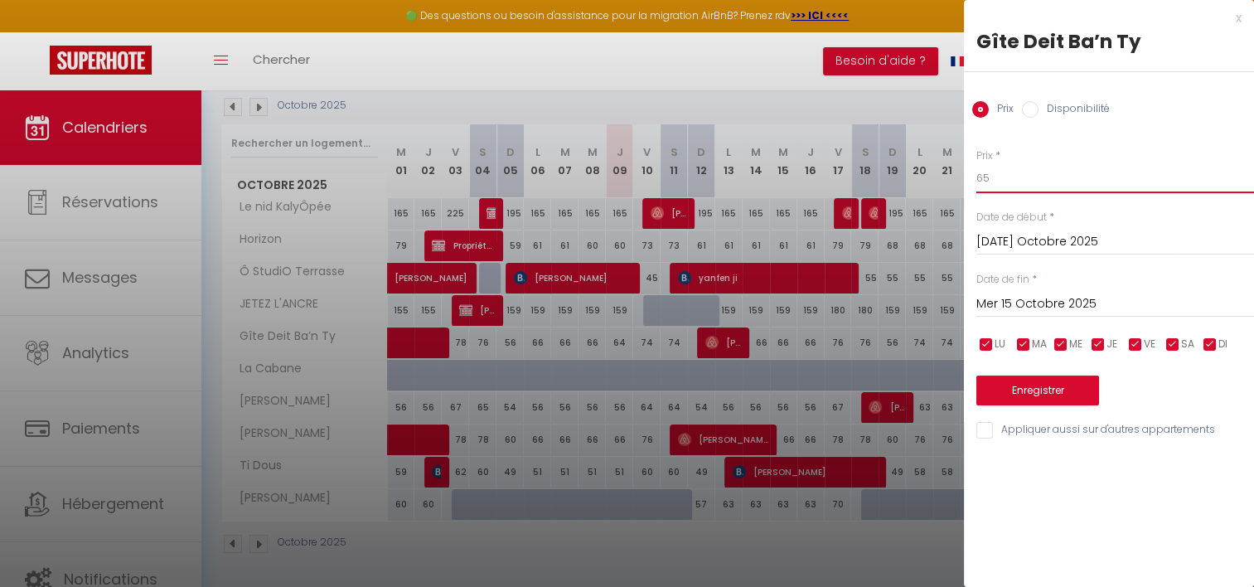
type input "65"
click at [1046, 299] on input "Mer 15 Octobre 2025" at bounding box center [1116, 305] width 278 height 22
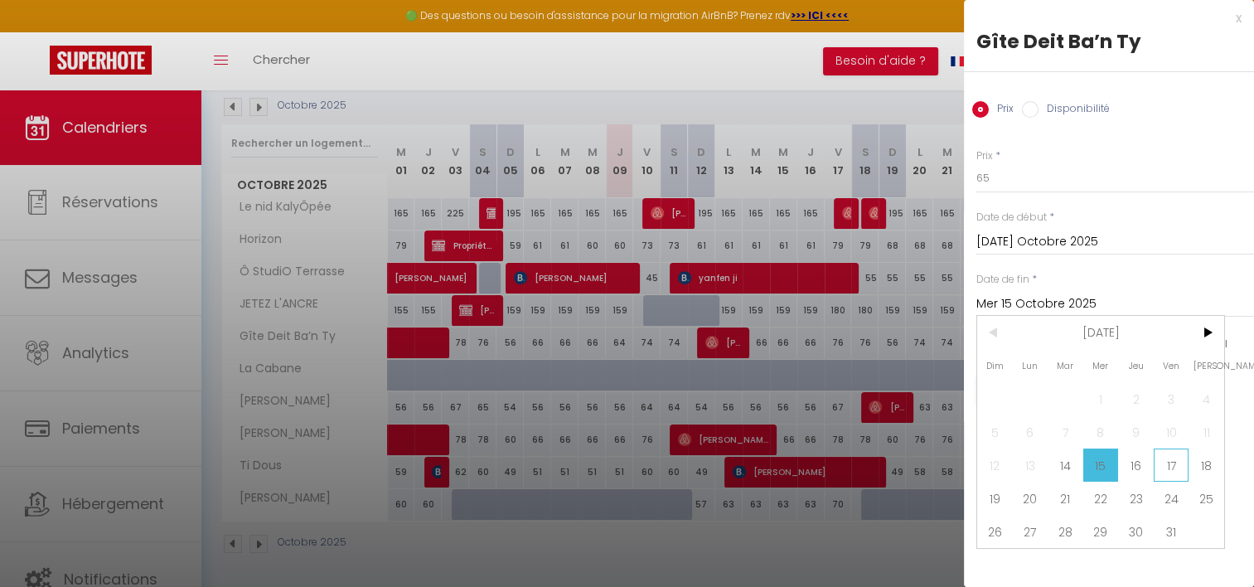
click at [1181, 470] on span "17" at bounding box center [1172, 465] width 36 height 33
type input "Ven 17 Octobre 2025"
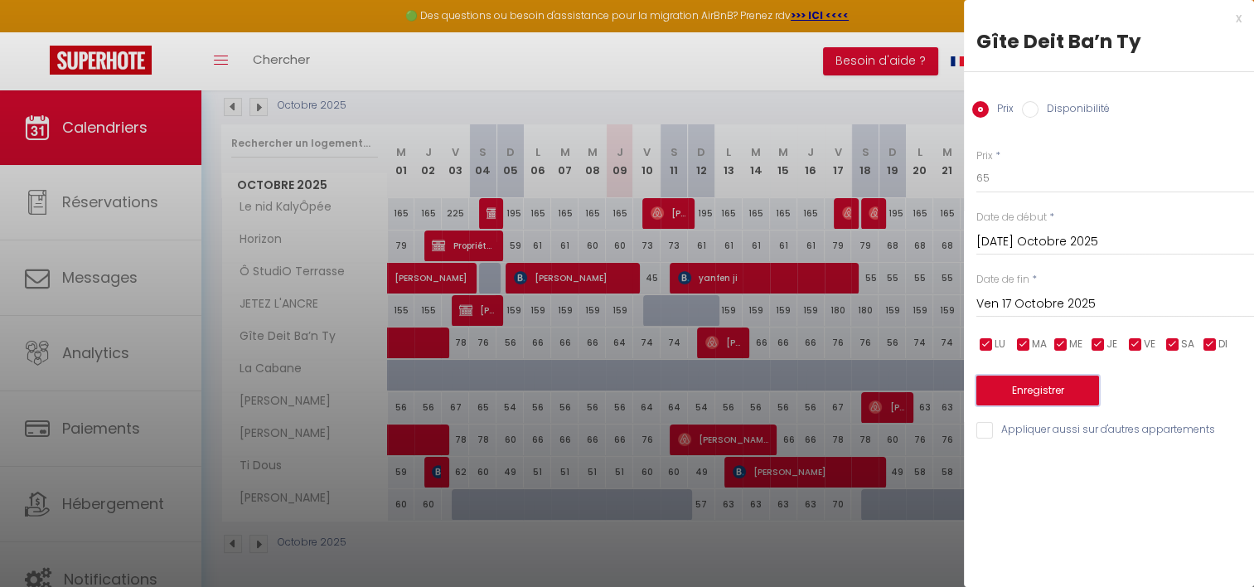
click at [1047, 392] on button "Enregistrer" at bounding box center [1038, 391] width 123 height 30
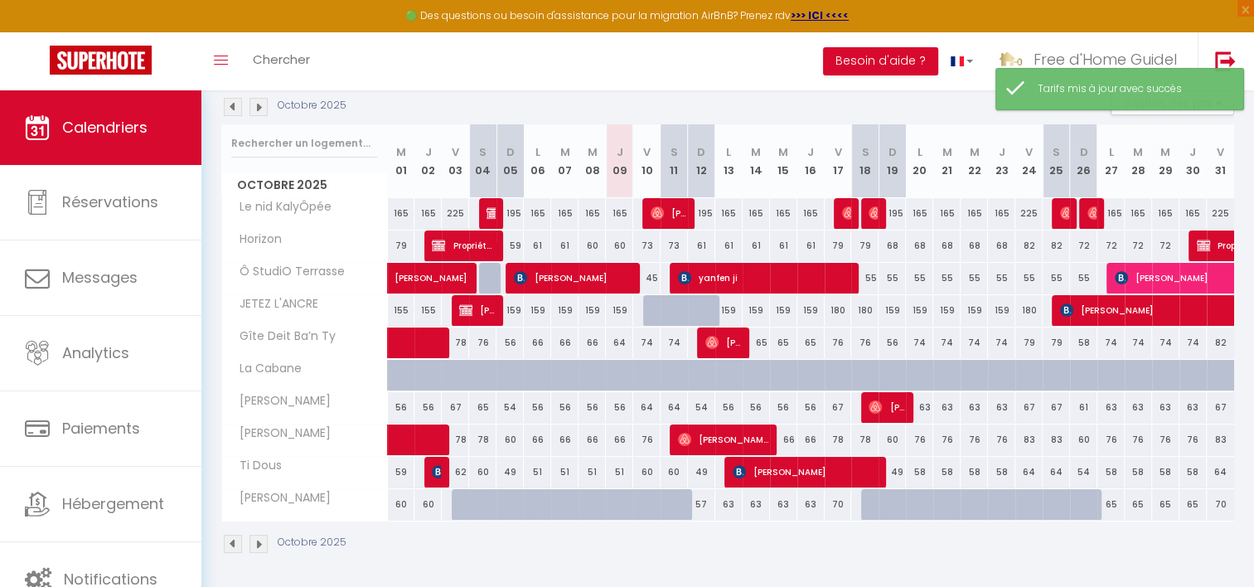
click at [919, 340] on div "74" at bounding box center [919, 343] width 27 height 31
type input "74"
type input "Lun 20 Octobre 2025"
type input "[DATE] Octobre 2025"
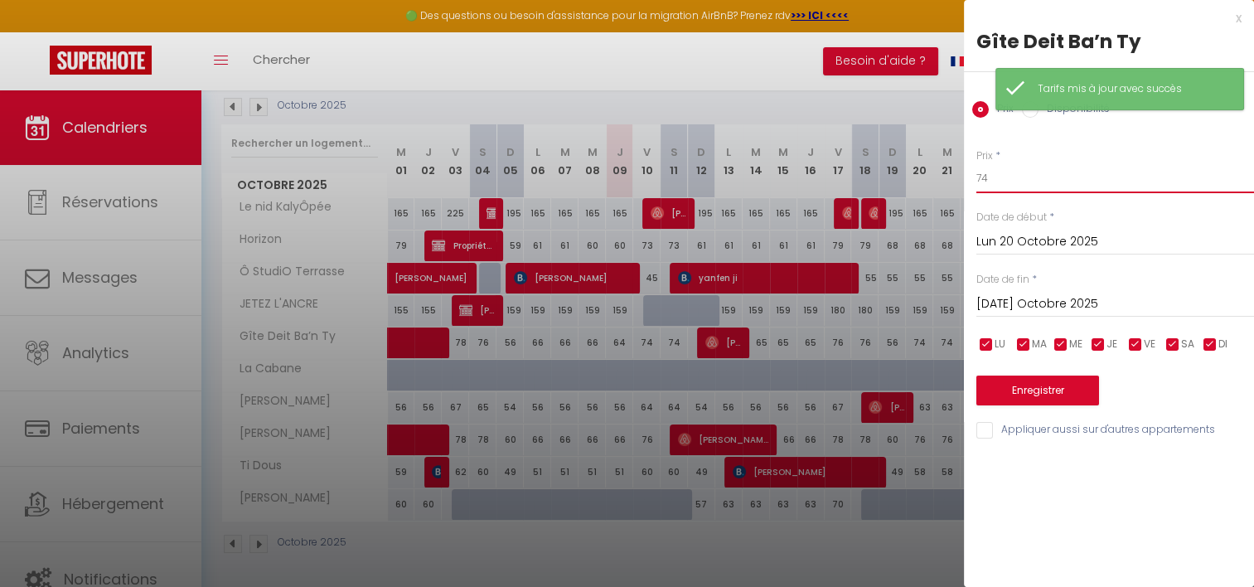
click at [1030, 182] on input "74" at bounding box center [1116, 178] width 278 height 30
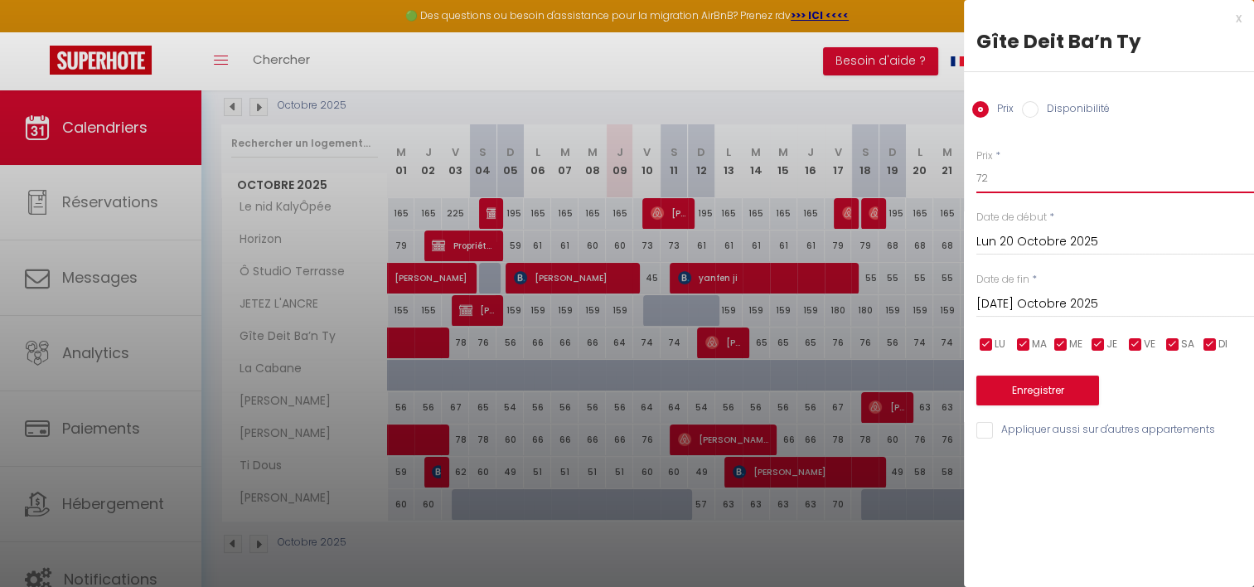
type input "72"
click at [1051, 298] on input "[DATE] Octobre 2025" at bounding box center [1116, 305] width 278 height 22
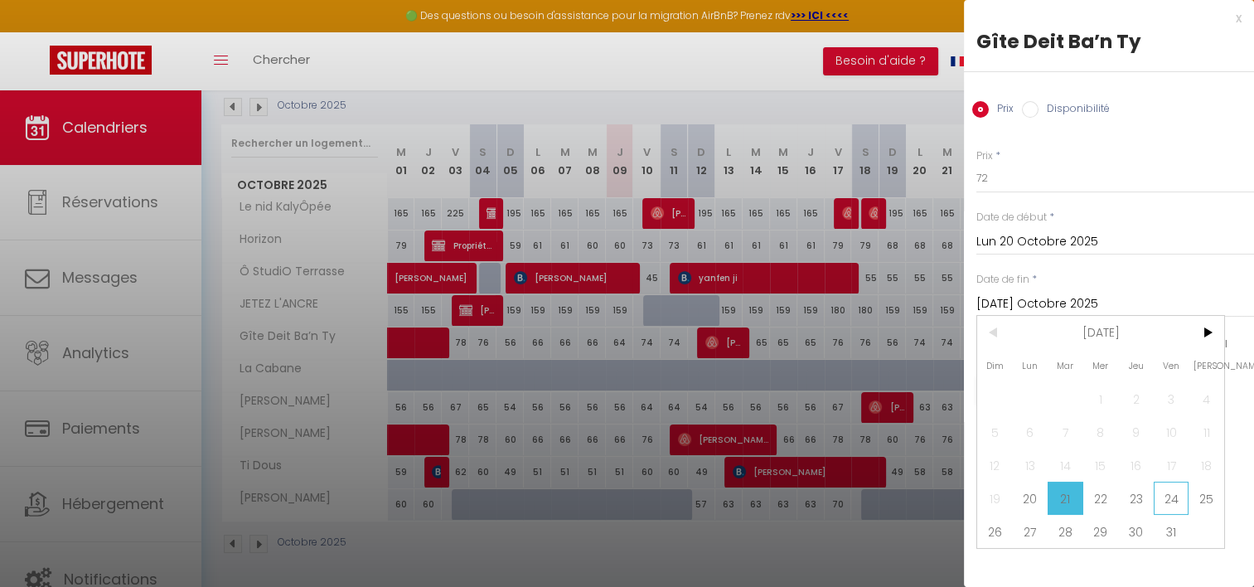
click at [1184, 504] on span "24" at bounding box center [1172, 498] width 36 height 33
type input "Ven 24 Octobre 2025"
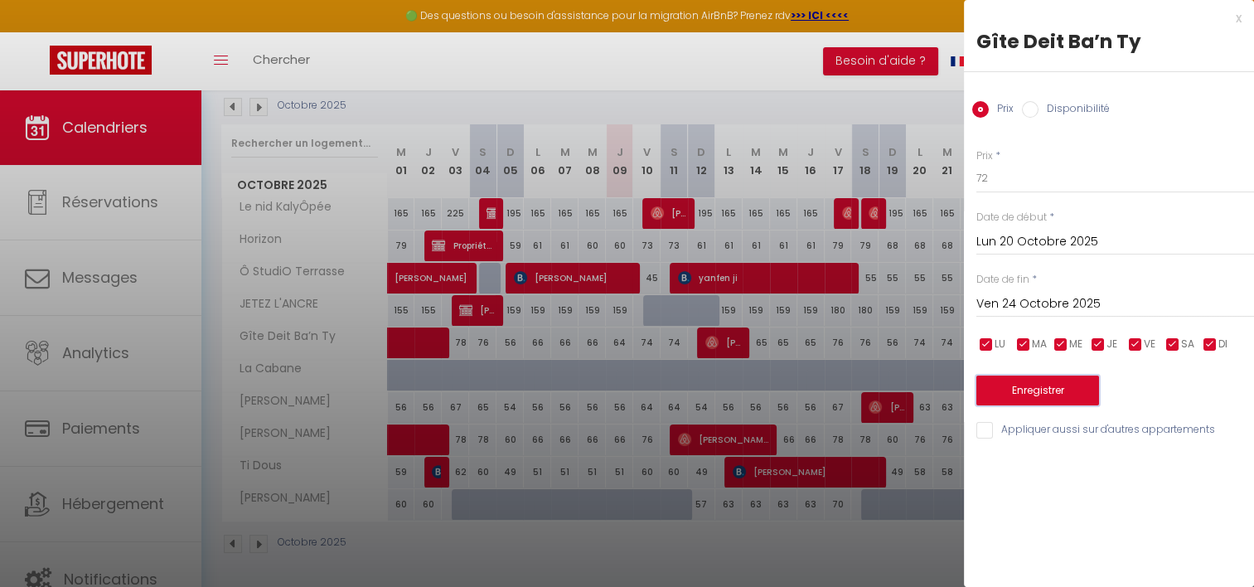
click at [1068, 394] on button "Enregistrer" at bounding box center [1038, 391] width 123 height 30
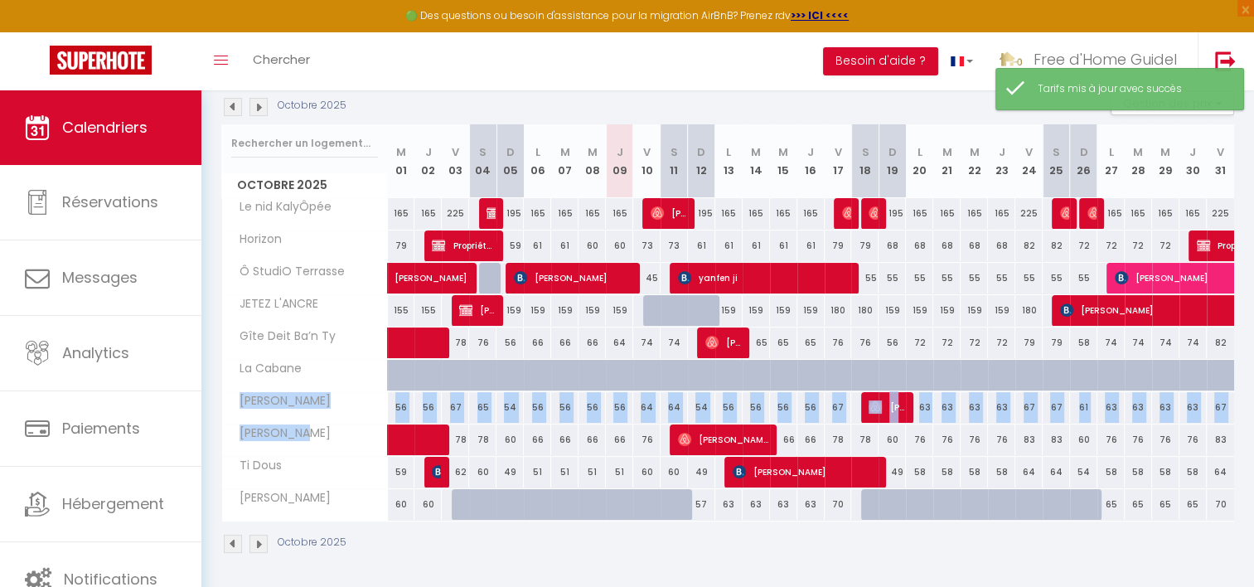
drag, startPoint x: 306, startPoint y: 371, endPoint x: 305, endPoint y: 430, distance: 58.9
click at [305, 430] on tbody "Le nid KalyÔpée 165 165 225 225 [PERSON_NAME] 195 165 165 165 165 225" at bounding box center [728, 358] width 1013 height 323
click at [305, 430] on div "[PERSON_NAME]" at bounding box center [308, 434] width 166 height 18
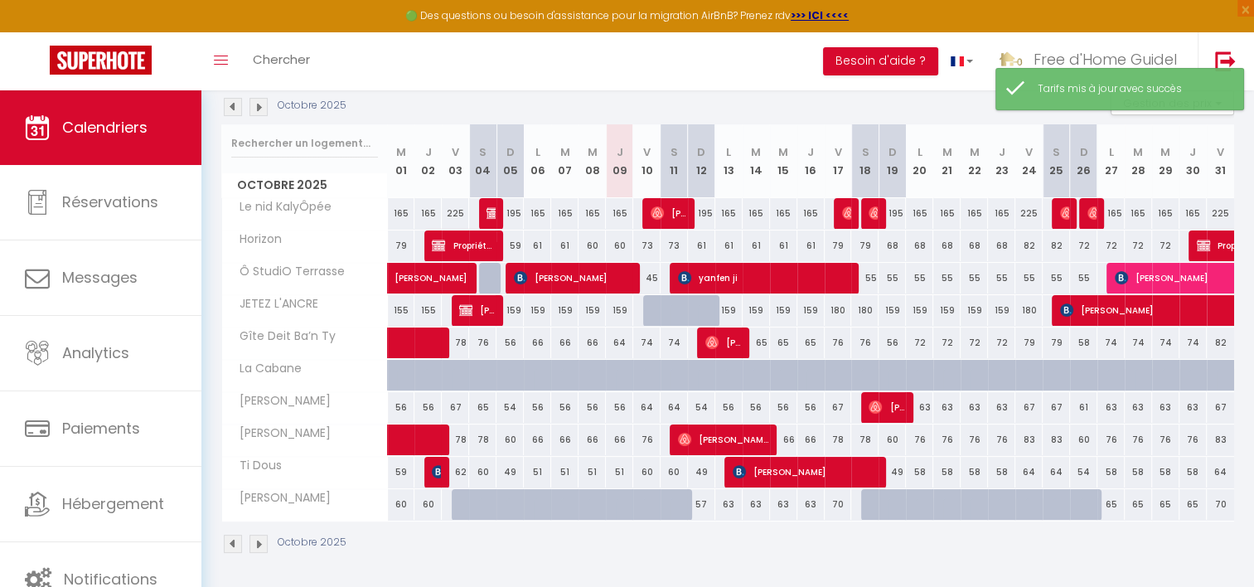
click at [322, 328] on span "Gîte Deit Ba’n Ty" at bounding box center [282, 337] width 115 height 18
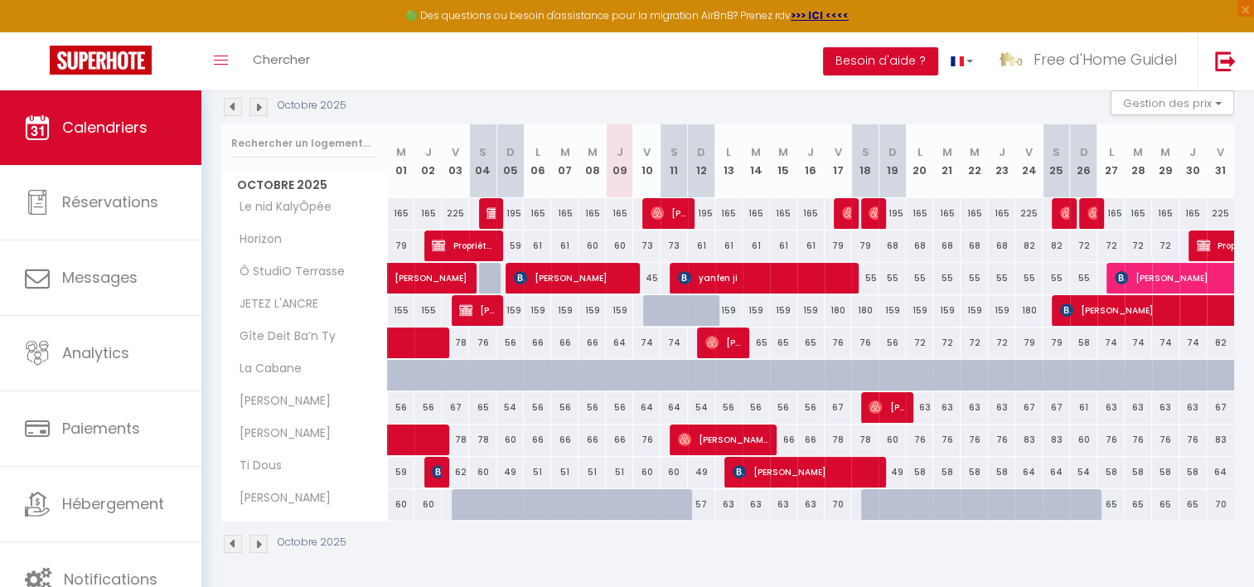
click at [647, 244] on div "73" at bounding box center [646, 245] width 27 height 31
type input "73"
type input "Ven 10 Octobre 2025"
type input "[PERSON_NAME] 11 Octobre 2025"
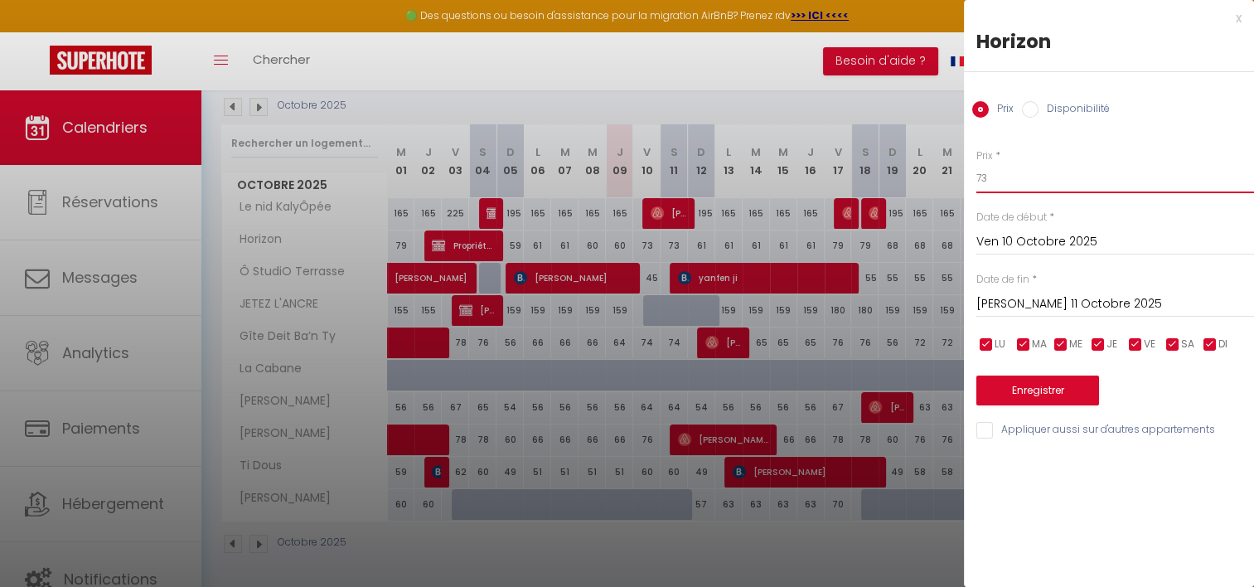
click at [1031, 175] on input "73" at bounding box center [1116, 178] width 278 height 30
type input "70"
click at [1041, 313] on input "[PERSON_NAME] 11 Octobre 2025" at bounding box center [1116, 305] width 278 height 22
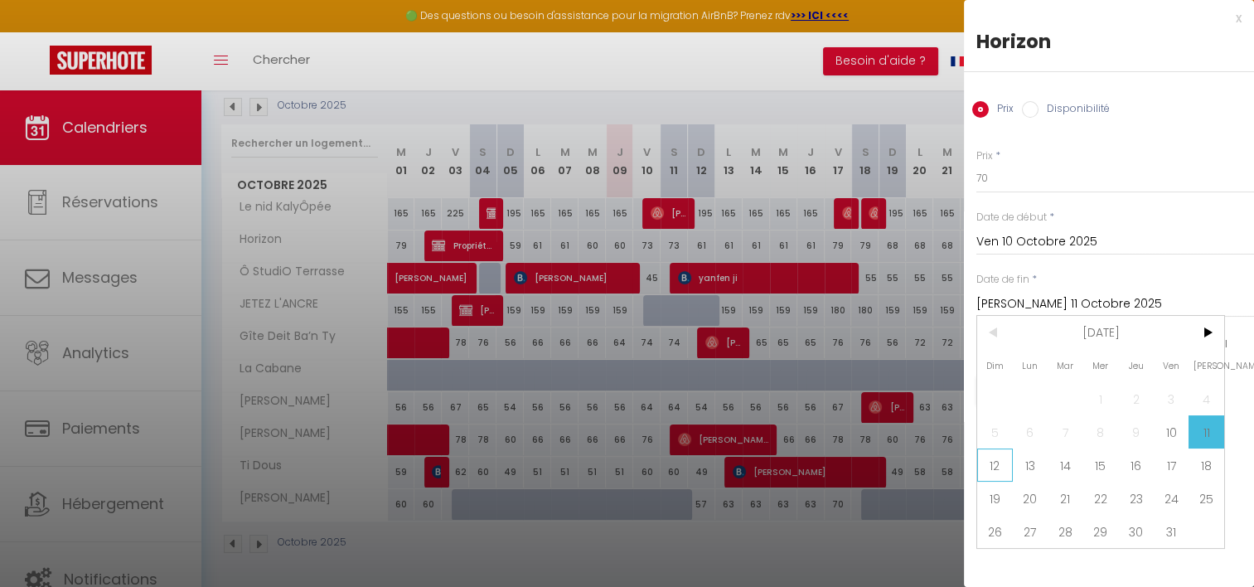
click at [1003, 466] on span "12" at bounding box center [996, 465] width 36 height 33
type input "Dim 12 Octobre 2025"
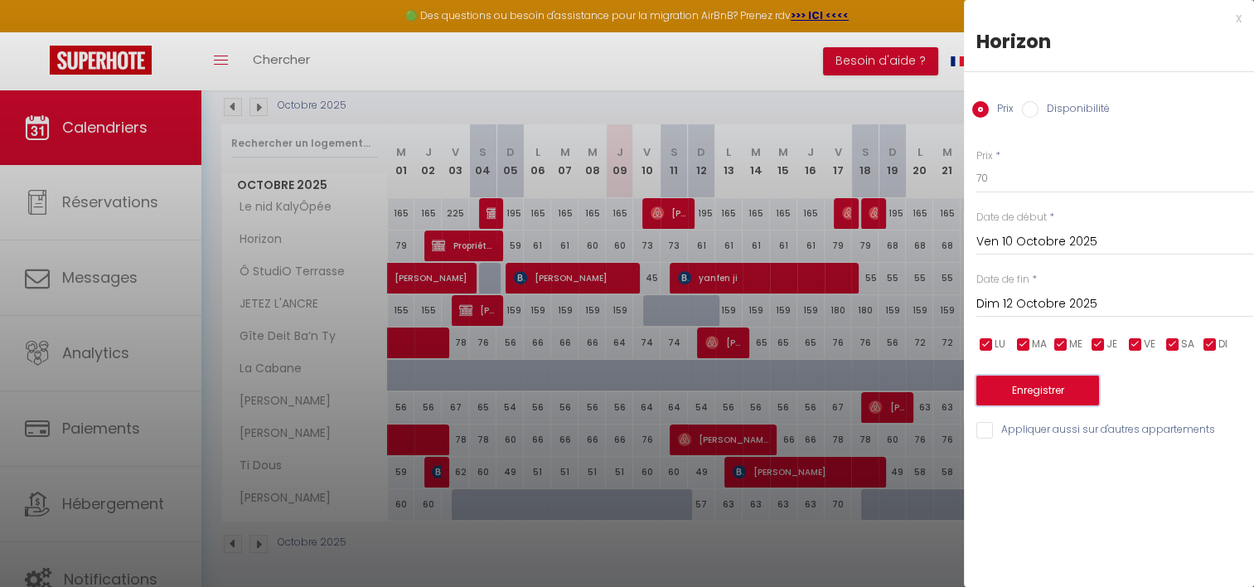
click at [1018, 396] on button "Enregistrer" at bounding box center [1038, 391] width 123 height 30
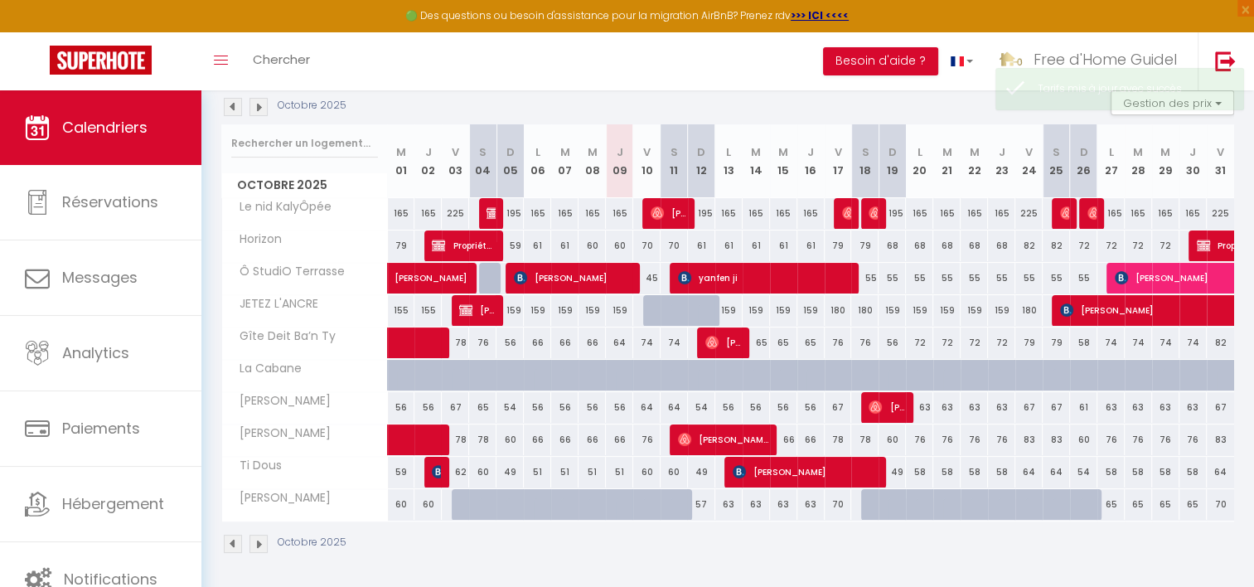
click at [707, 242] on div "61" at bounding box center [701, 245] width 27 height 31
type input "61"
type input "Dim 12 Octobre 2025"
type input "Lun 13 Octobre 2025"
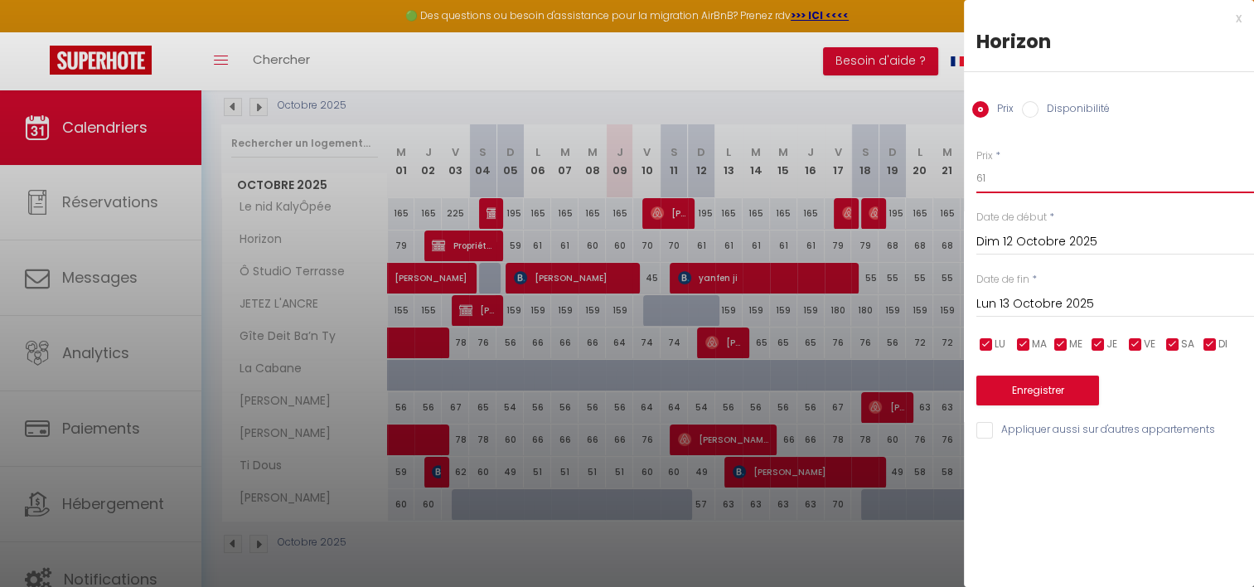
click at [1085, 182] on input "61" at bounding box center [1116, 178] width 278 height 30
type input "60"
click at [1069, 303] on input "Lun 13 Octobre 2025" at bounding box center [1116, 305] width 278 height 22
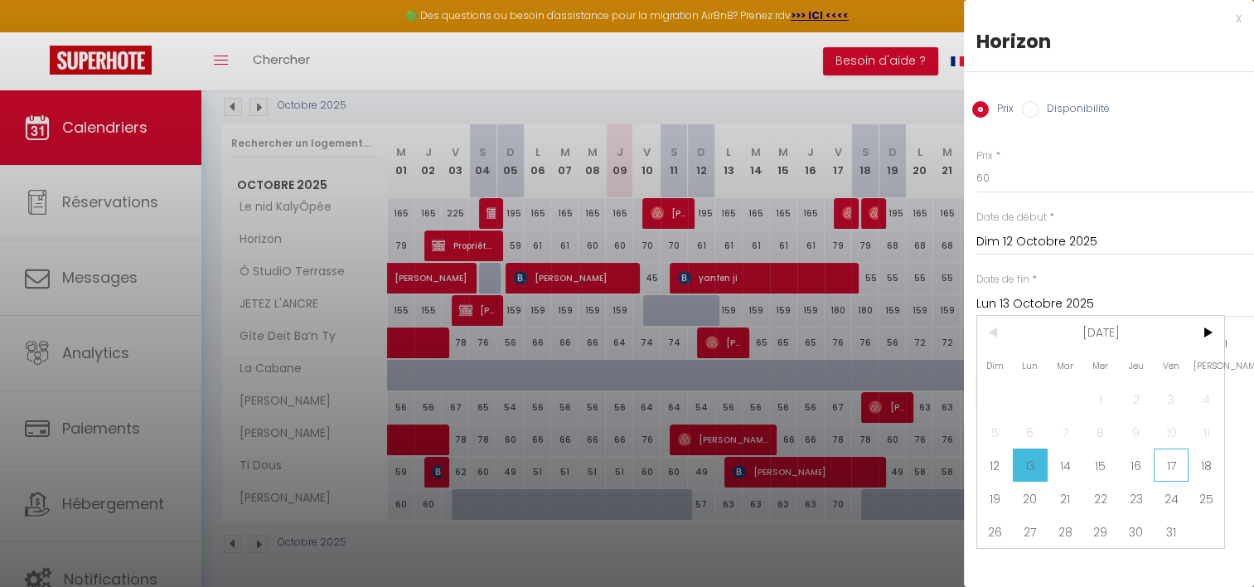
click at [1169, 462] on span "17" at bounding box center [1172, 465] width 36 height 33
type input "Ven 17 Octobre 2025"
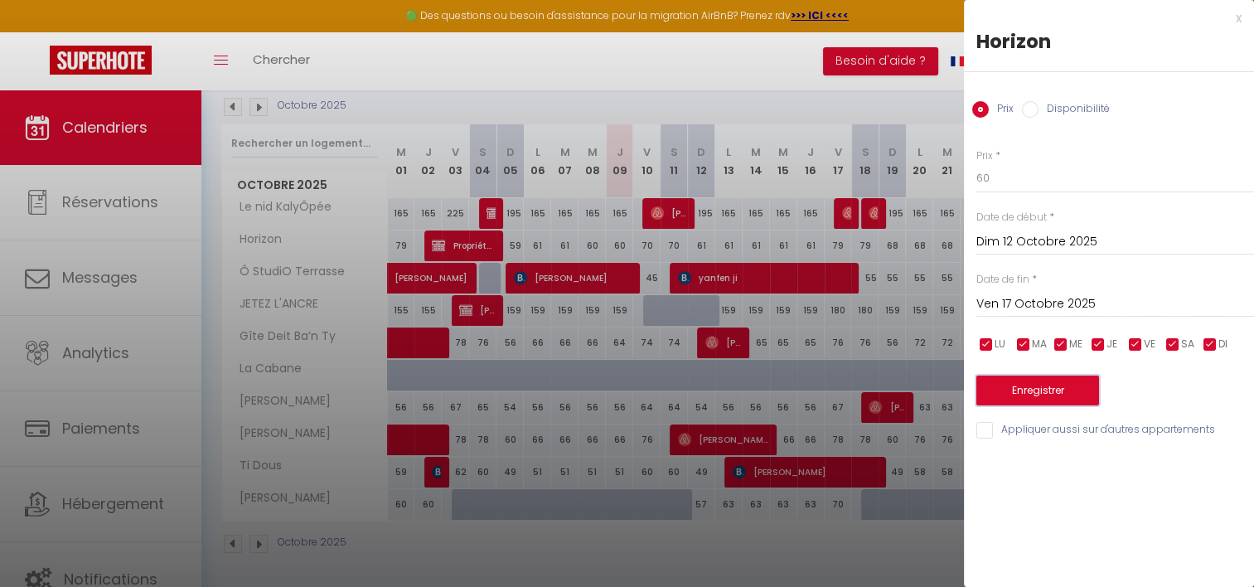
click at [1061, 395] on button "Enregistrer" at bounding box center [1038, 391] width 123 height 30
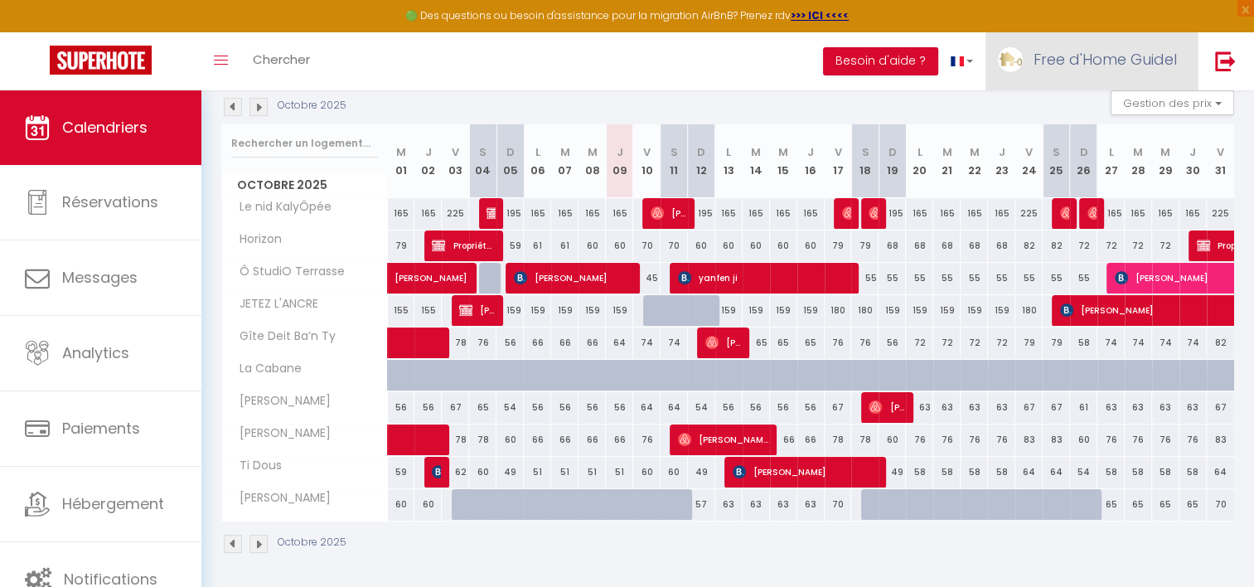
click at [1176, 63] on span "Free d'Home Guidel" at bounding box center [1105, 59] width 143 height 21
click at [1127, 113] on link "Paramètres" at bounding box center [1131, 115] width 123 height 28
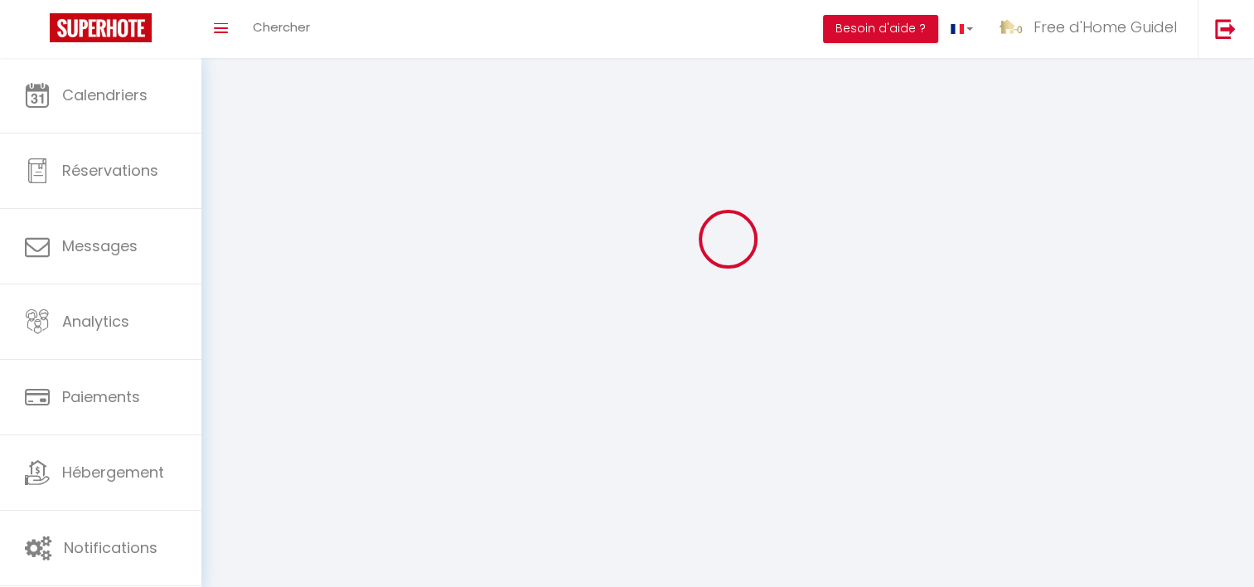
select select
type input "Free d'Home Guidel"
type input "[PERSON_NAME]"
type input "0699896916"
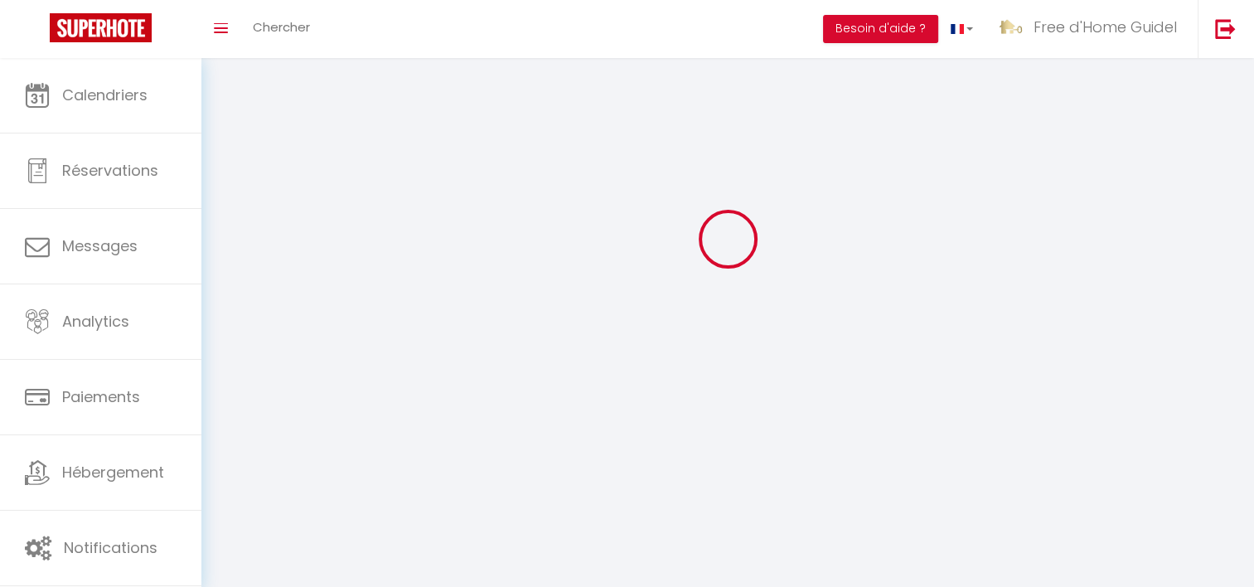
type input "[STREET_ADDRESS] d'Ars"
type input "29300"
type input "Quimperlé"
type input "qxTslzS1484TQQ9628uXh2IVG"
type input "RaHO8Q1EJFAS3B85O7QZDChIQ"
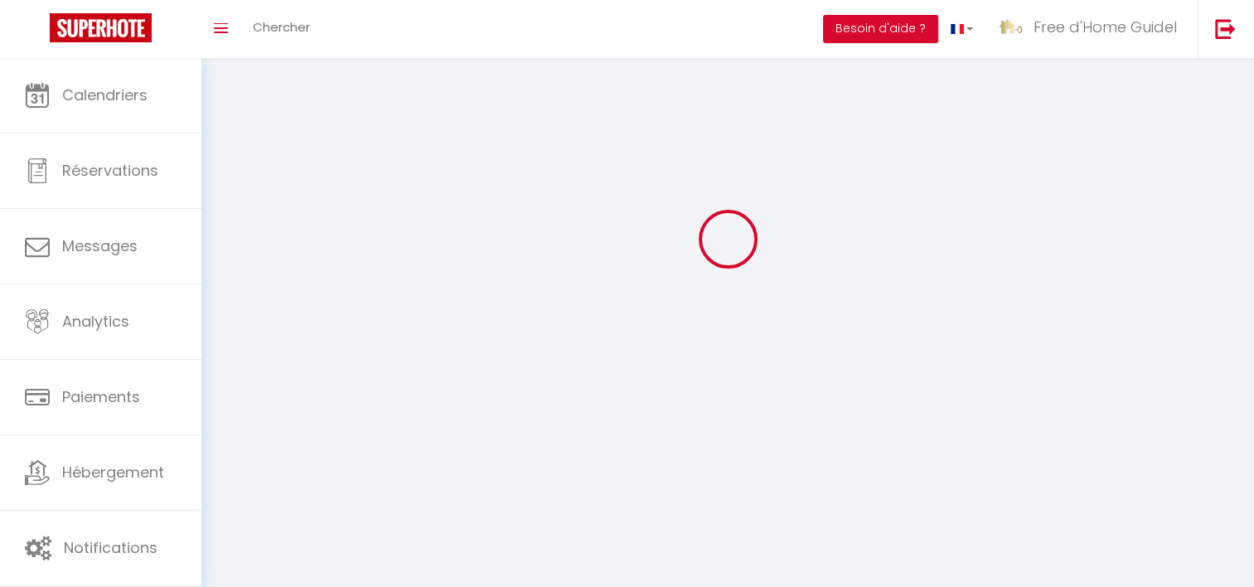
select select "28"
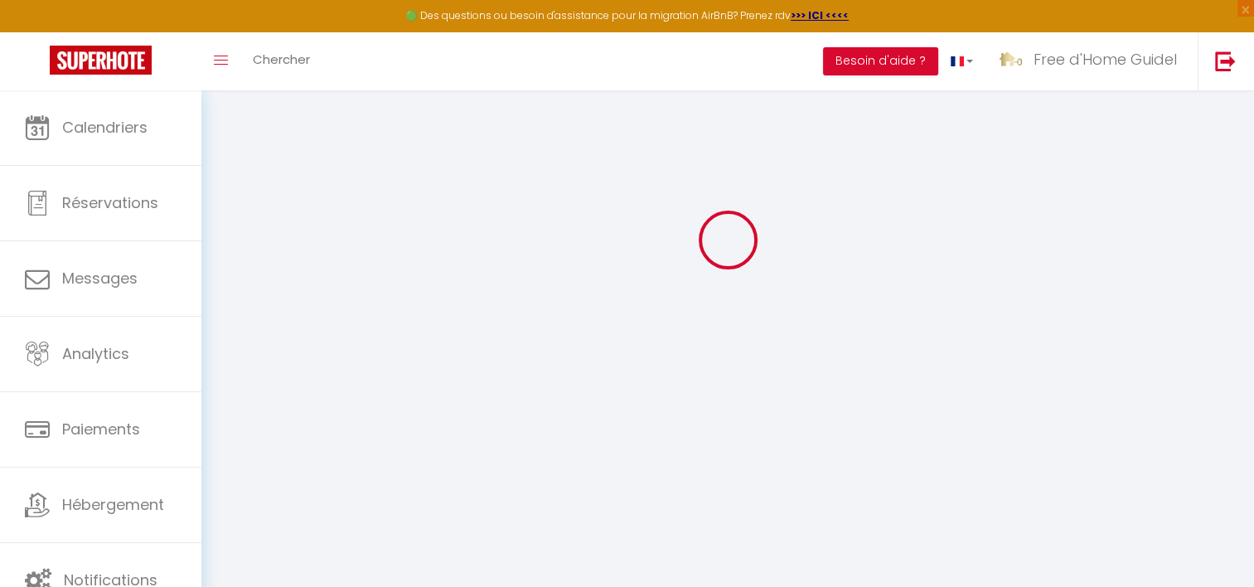
type input "qxTslzS1484TQQ9628uXh2IVG"
type input "RaHO8Q1EJFAS3B85O7QZDChIQ"
type input "[URL][DOMAIN_NAME]"
select select "fr"
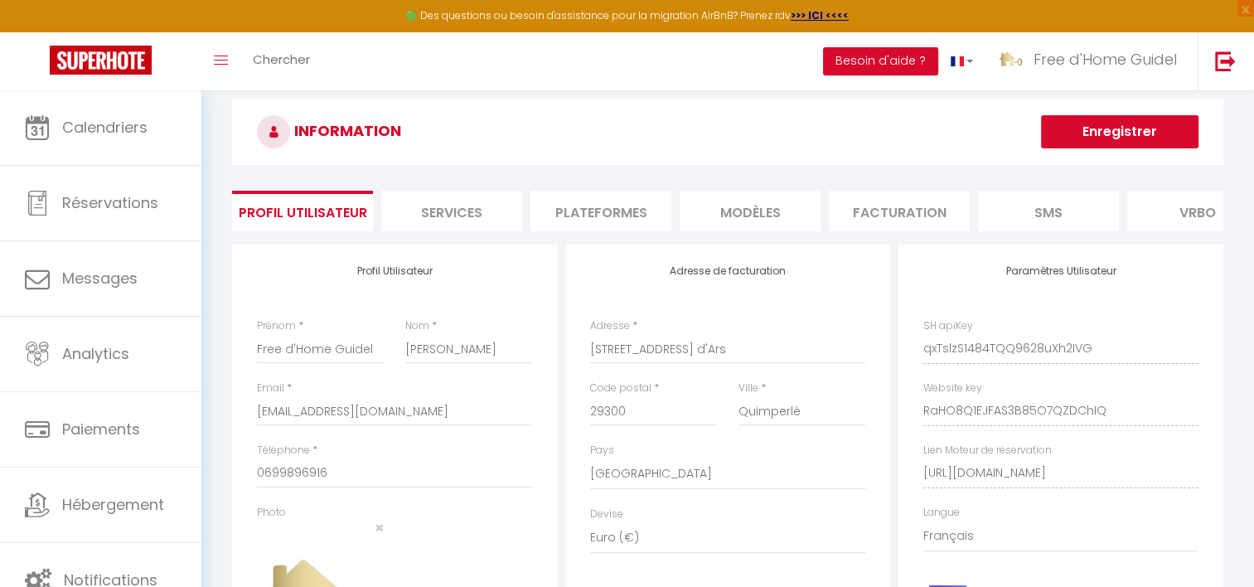
scroll to position [0, 0]
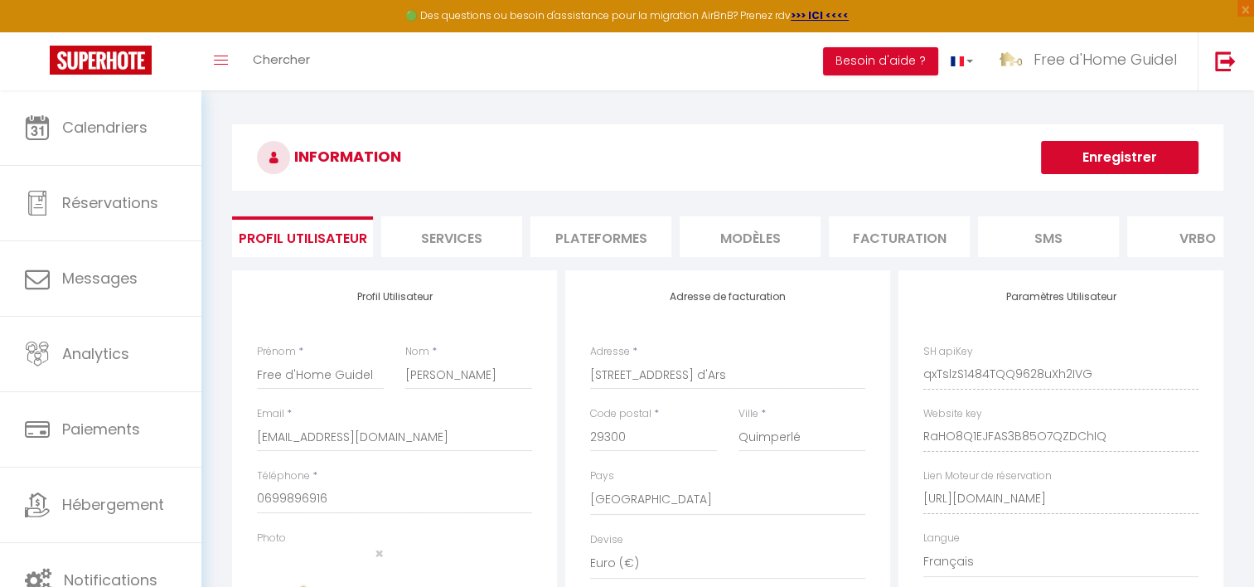
click at [637, 234] on li "Plateformes" at bounding box center [601, 236] width 141 height 41
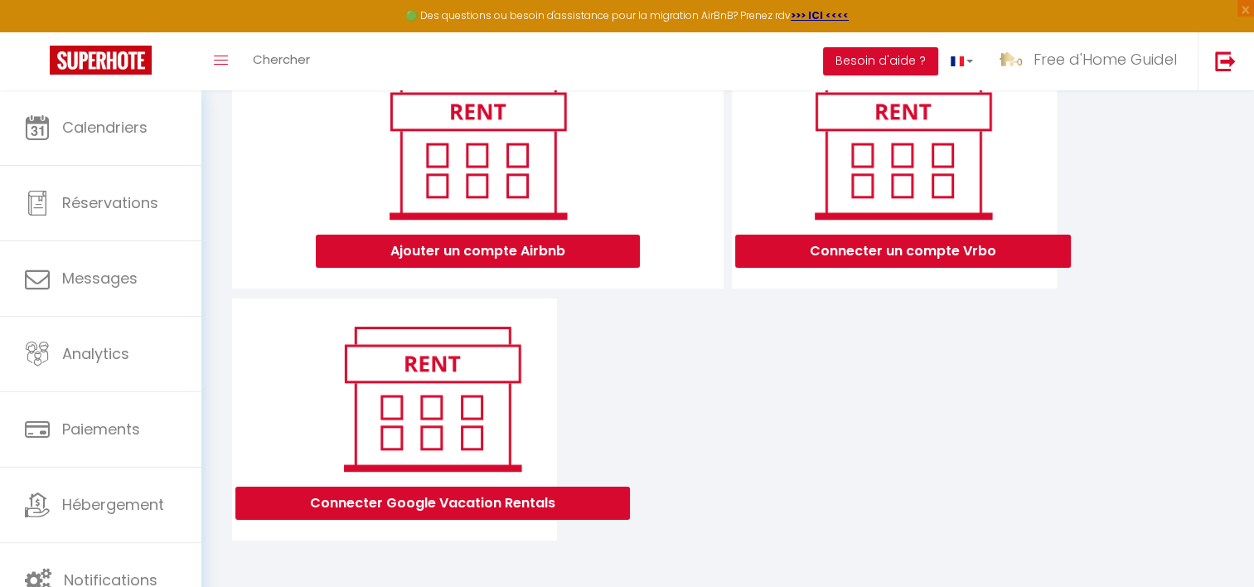
scroll to position [236, 0]
click at [470, 252] on button "Ajouter un compte Airbnb" at bounding box center [478, 251] width 324 height 33
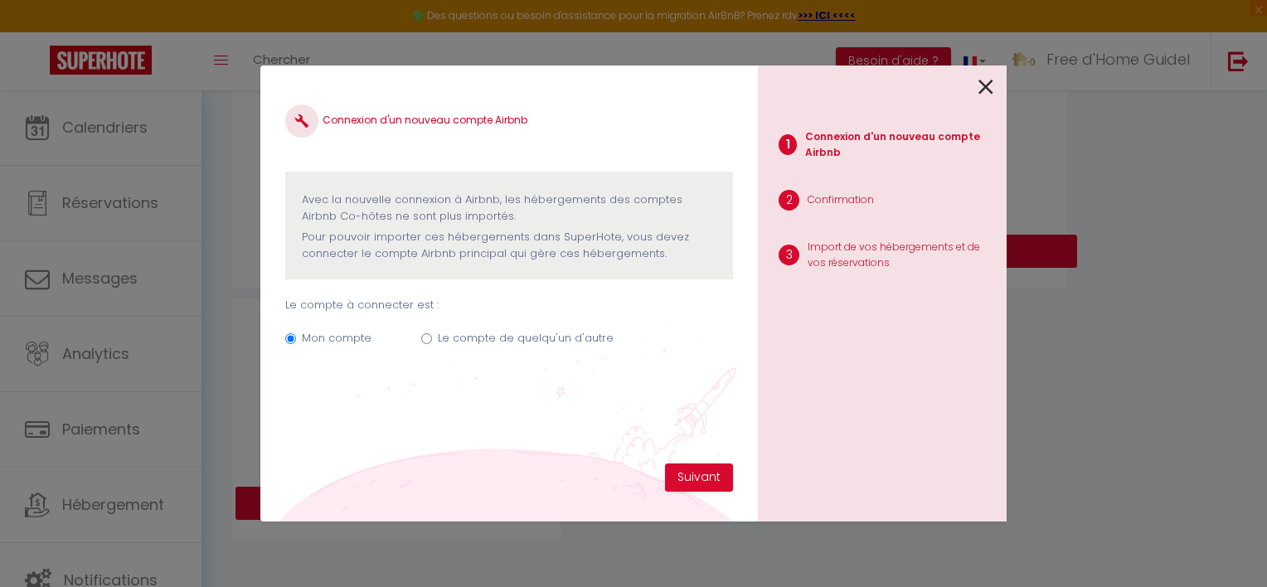
click at [518, 342] on label "Le compte de quelqu'un d'autre" at bounding box center [526, 338] width 176 height 17
click at [432, 342] on input "Le compte de quelqu'un d'autre" at bounding box center [426, 338] width 11 height 11
radio input "true"
radio input "false"
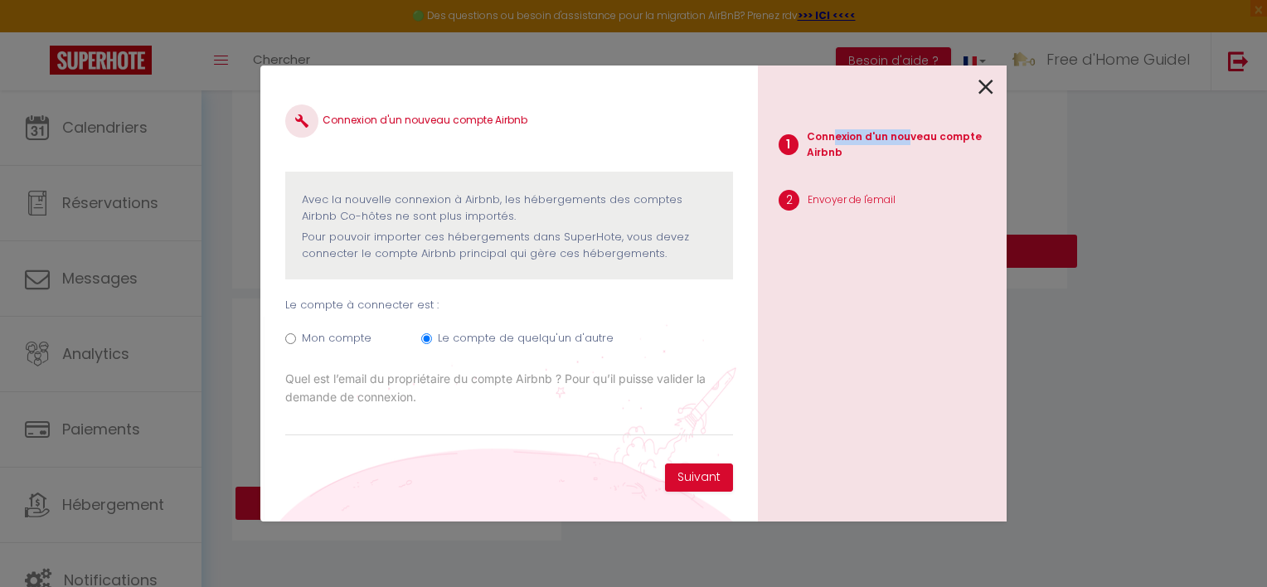
drag, startPoint x: 836, startPoint y: 138, endPoint x: 909, endPoint y: 142, distance: 73.1
click at [909, 142] on p "Connexion d'un nouveau compte Airbnb" at bounding box center [907, 145] width 201 height 32
drag, startPoint x: 852, startPoint y: 155, endPoint x: 820, endPoint y: 156, distance: 32.3
click at [820, 156] on p "Connexion d'un nouveau compte Airbnb" at bounding box center [907, 145] width 201 height 32
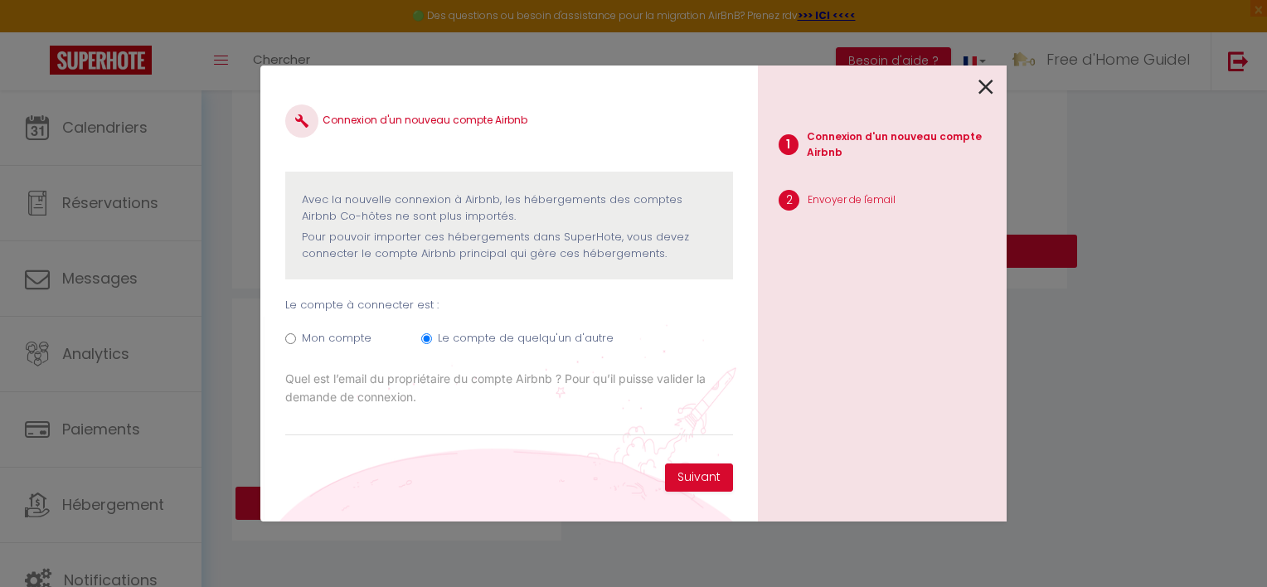
click at [815, 156] on p "Connexion d'un nouveau compte Airbnb" at bounding box center [907, 145] width 201 height 32
drag, startPoint x: 441, startPoint y: 196, endPoint x: 704, endPoint y: 206, distance: 263.0
click at [704, 206] on p "Avec la nouvelle connexion à Airbnb, les hébergements des comptes Airbnb Co-hôt…" at bounding box center [509, 209] width 415 height 34
drag, startPoint x: 324, startPoint y: 216, endPoint x: 511, endPoint y: 216, distance: 186.6
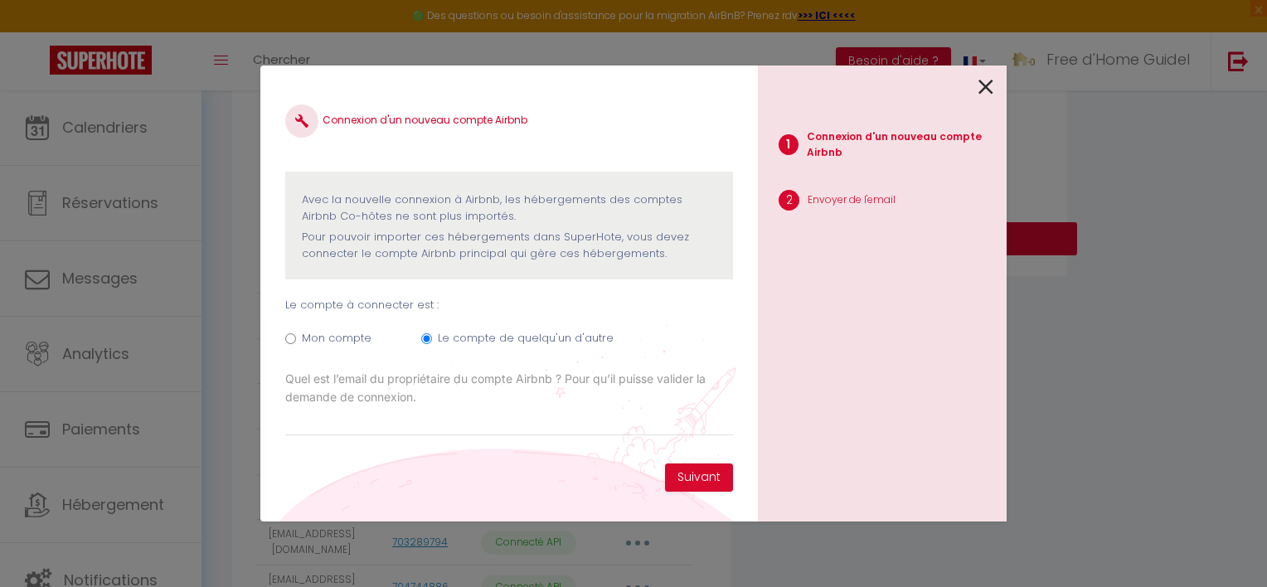
click at [511, 216] on p "Avec la nouvelle connexion à Airbnb, les hébergements des comptes Airbnb Co-hôt…" at bounding box center [509, 209] width 415 height 34
drag, startPoint x: 337, startPoint y: 242, endPoint x: 657, endPoint y: 242, distance: 320.0
click at [657, 242] on p "Pour pouvoir importer ces hébergements dans SuperHote, vous devez connecter le …" at bounding box center [509, 246] width 415 height 34
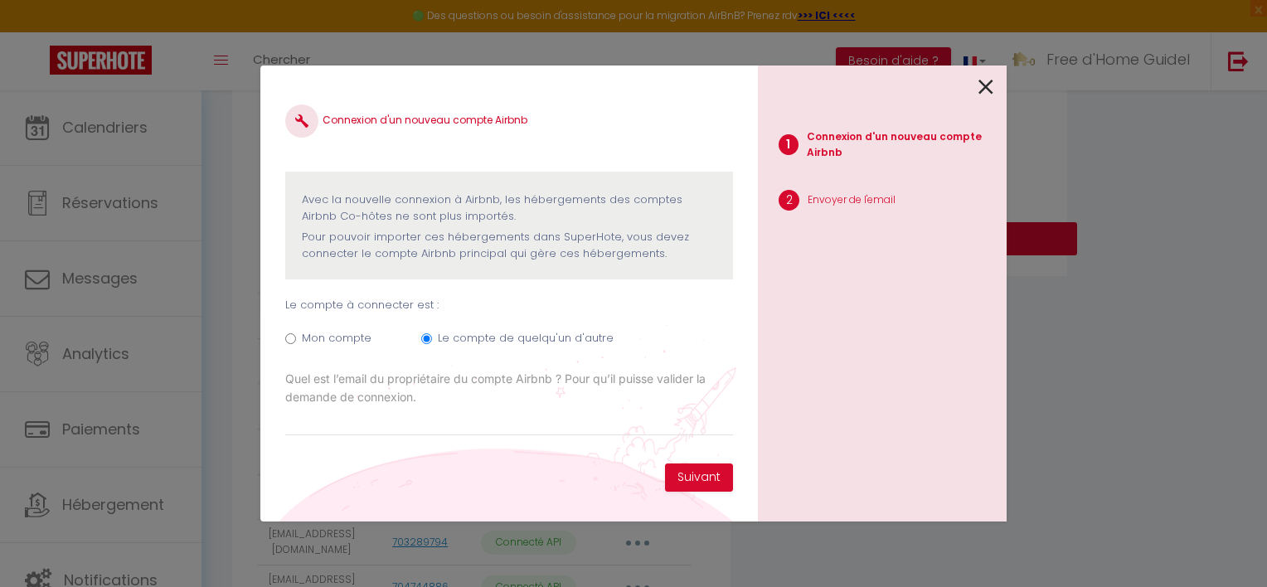
click at [617, 258] on p "Pour pouvoir importer ces hébergements dans SuperHote, vous devez connecter le …" at bounding box center [509, 246] width 415 height 34
drag, startPoint x: 653, startPoint y: 257, endPoint x: 313, endPoint y: 179, distance: 348.8
click at [313, 179] on div "Avec la nouvelle connexion à Airbnb, les hébergements des comptes Airbnb Co-hôt…" at bounding box center [509, 226] width 448 height 108
click at [348, 199] on p "Avec la nouvelle connexion à Airbnb, les hébergements des comptes Airbnb Co-hôt…" at bounding box center [509, 209] width 415 height 34
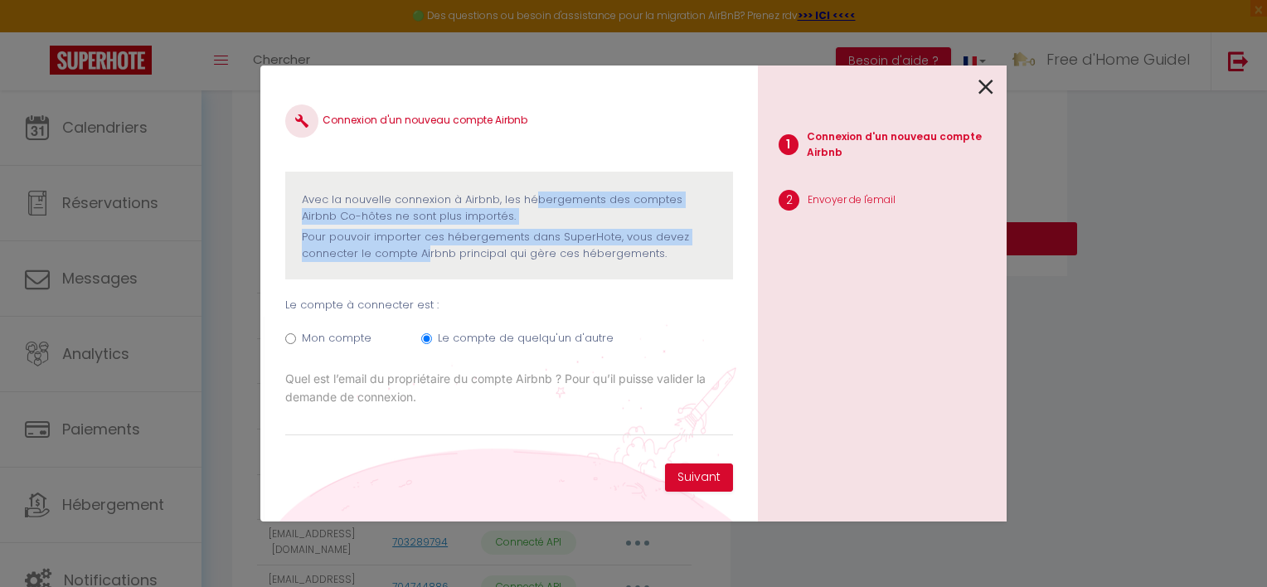
drag, startPoint x: 348, startPoint y: 199, endPoint x: 587, endPoint y: 242, distance: 242.7
click at [587, 242] on div "Avec la nouvelle connexion à Airbnb, les hébergements des comptes Airbnb Co-hôt…" at bounding box center [509, 227] width 415 height 71
click at [587, 242] on p "Pour pouvoir importer ces hébergements dans SuperHote, vous devez connecter le …" at bounding box center [509, 246] width 415 height 34
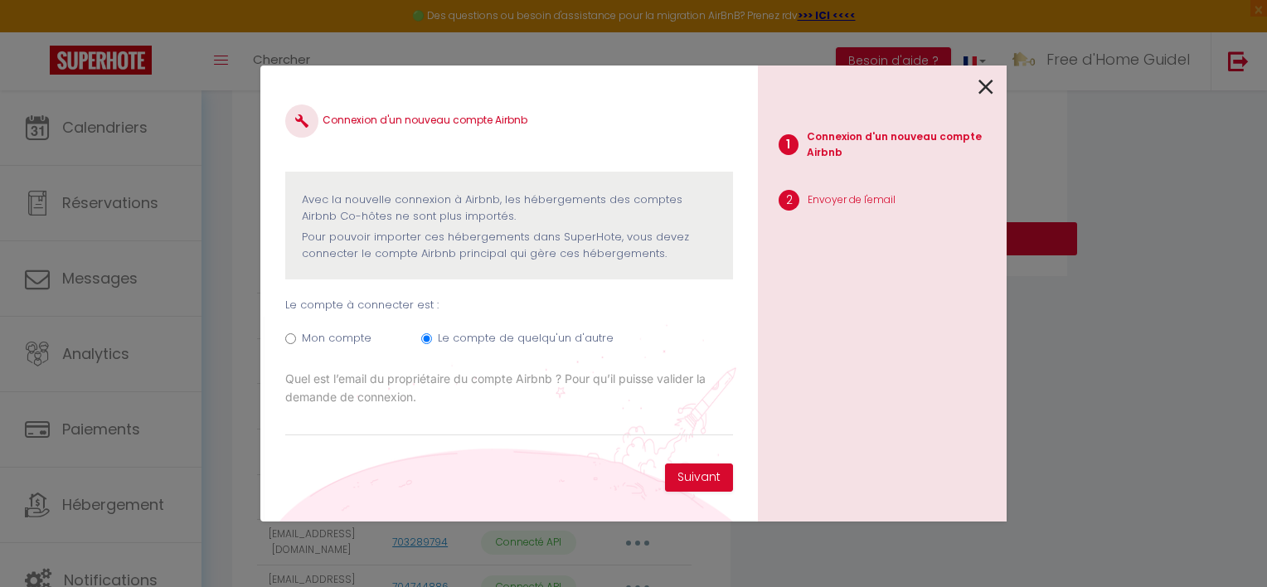
click at [645, 251] on p "Pour pouvoir importer ces hébergements dans SuperHote, vous devez connecter le …" at bounding box center [509, 246] width 415 height 34
drag, startPoint x: 410, startPoint y: 221, endPoint x: 486, endPoint y: 222, distance: 76.3
click at [486, 222] on p "Avec la nouvelle connexion à Airbnb, les hébergements des comptes Airbnb Co-hôt…" at bounding box center [509, 209] width 415 height 34
drag, startPoint x: 486, startPoint y: 222, endPoint x: 507, endPoint y: 226, distance: 21.0
click at [507, 226] on div "Avec la nouvelle connexion à Airbnb, les hébergements des comptes Airbnb Co-hôt…" at bounding box center [509, 227] width 415 height 71
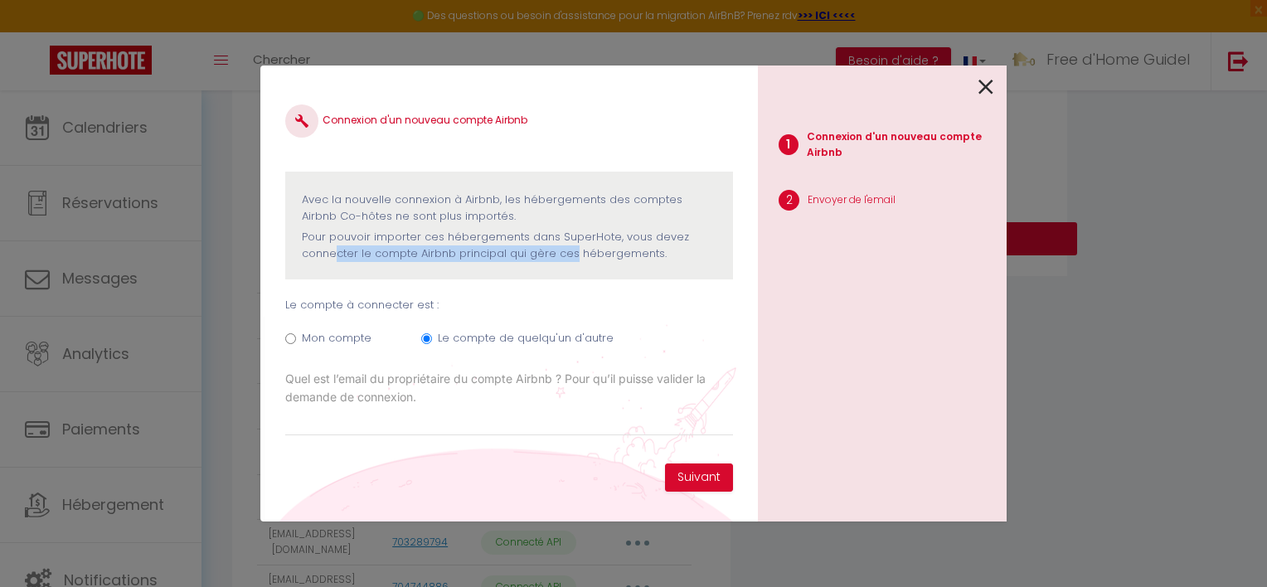
drag, startPoint x: 397, startPoint y: 243, endPoint x: 547, endPoint y: 243, distance: 150.1
click at [547, 243] on p "Pour pouvoir importer ces hébergements dans SuperHote, vous devez connecter le …" at bounding box center [509, 246] width 415 height 34
drag, startPoint x: 547, startPoint y: 243, endPoint x: 570, endPoint y: 243, distance: 23.2
click at [570, 243] on p "Pour pouvoir importer ces hébergements dans SuperHote, vous devez connecter le …" at bounding box center [509, 246] width 415 height 34
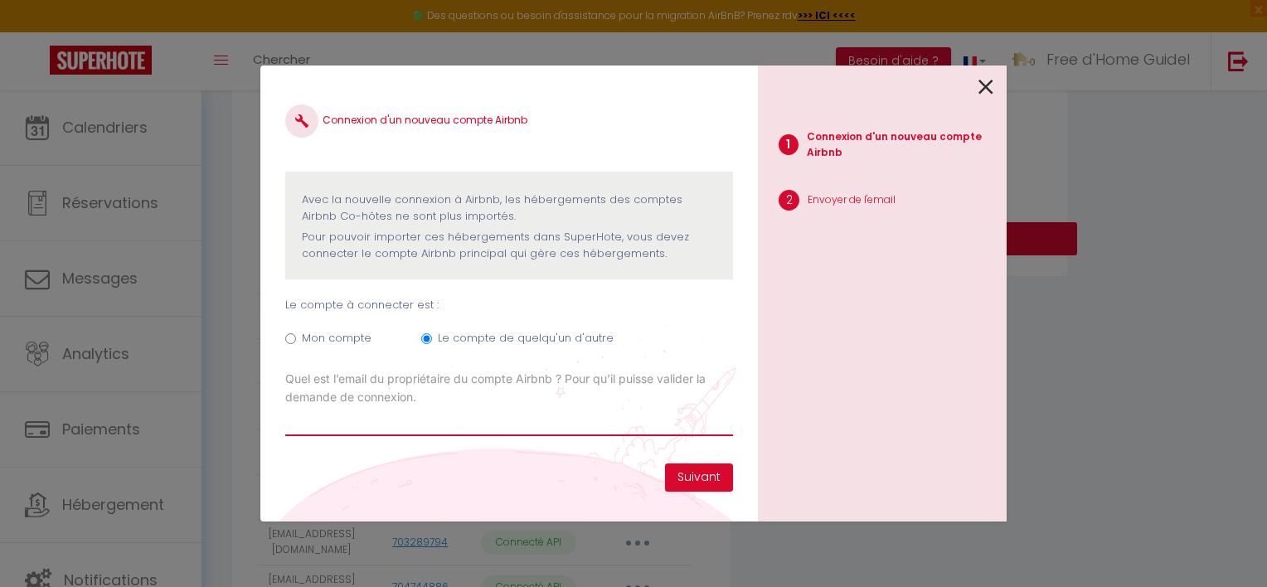
click at [472, 431] on input "Email connexion Airbnb" at bounding box center [509, 421] width 448 height 30
click at [501, 420] on input "Email connexion Airbnb" at bounding box center [509, 421] width 448 height 30
click at [687, 474] on button "Suivant" at bounding box center [699, 477] width 68 height 28
click at [474, 422] on input "brochanddauferville" at bounding box center [509, 421] width 448 height 30
type input "[EMAIL_ADDRESS][DOMAIN_NAME]"
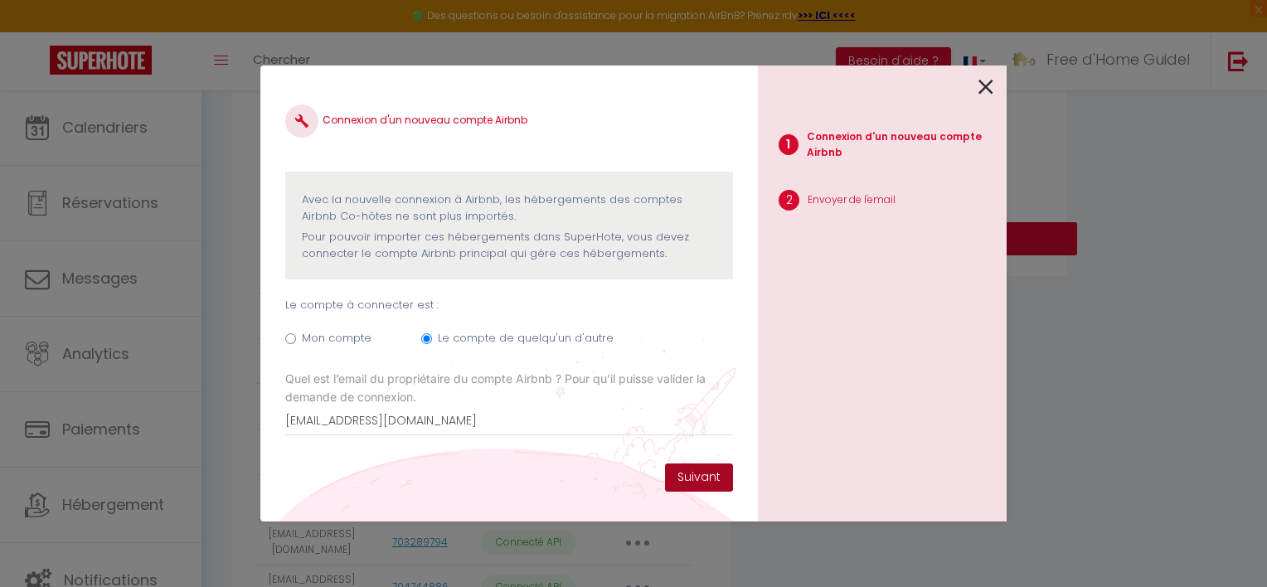
click at [685, 480] on button "Suivant" at bounding box center [699, 477] width 68 height 28
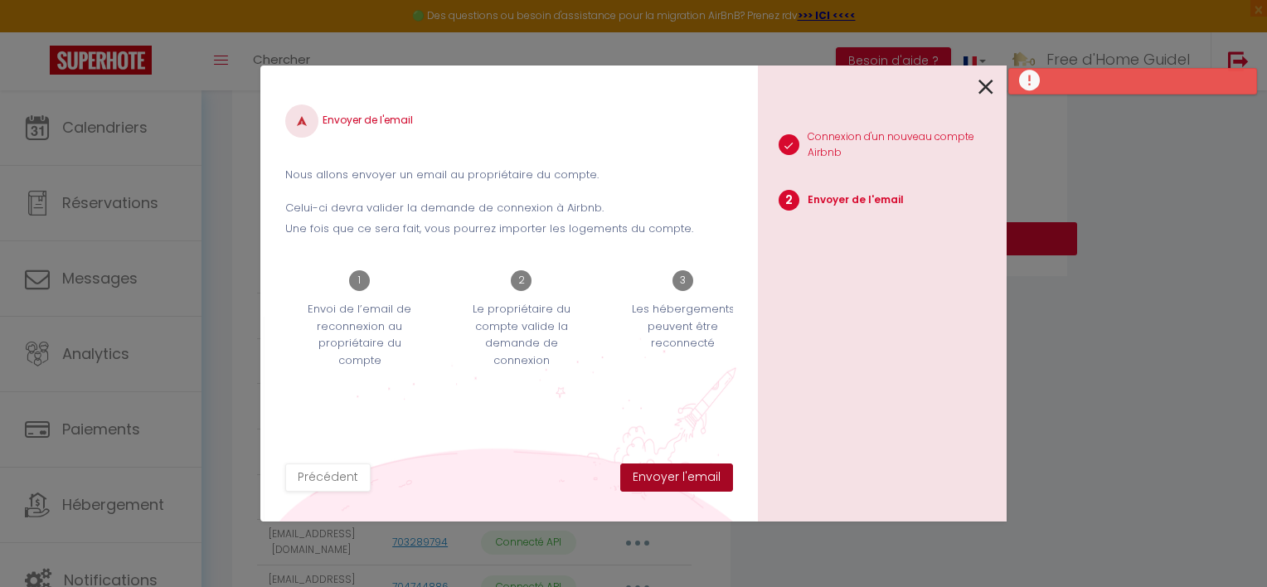
click at [711, 474] on button "Envoyer l'email" at bounding box center [676, 477] width 113 height 28
